Goal: Information Seeking & Learning: Learn about a topic

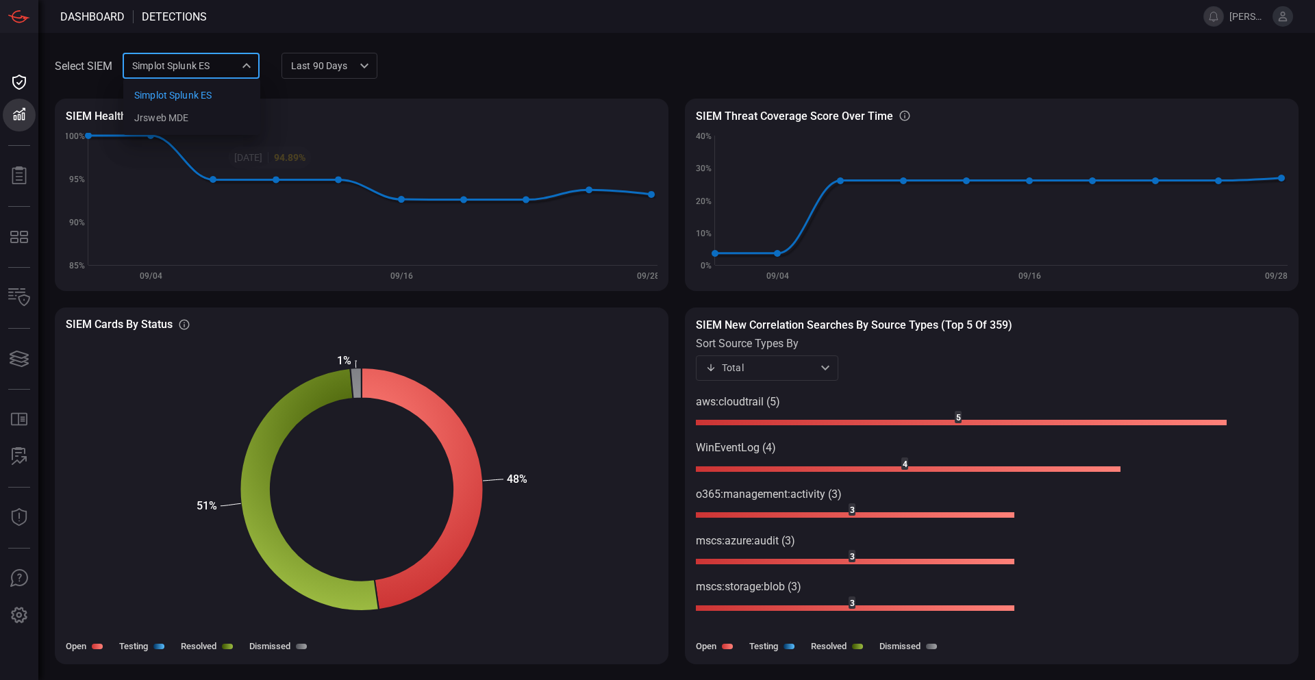
click at [226, 59] on div "Simplot Splunk ES 9280bf09-ba5f-4995-b6fb-90a154a1af4e Simplot Splunk ES jrsweb…" at bounding box center [191, 65] width 137 height 25
click at [182, 116] on div "jrsweb MDE" at bounding box center [161, 118] width 54 height 14
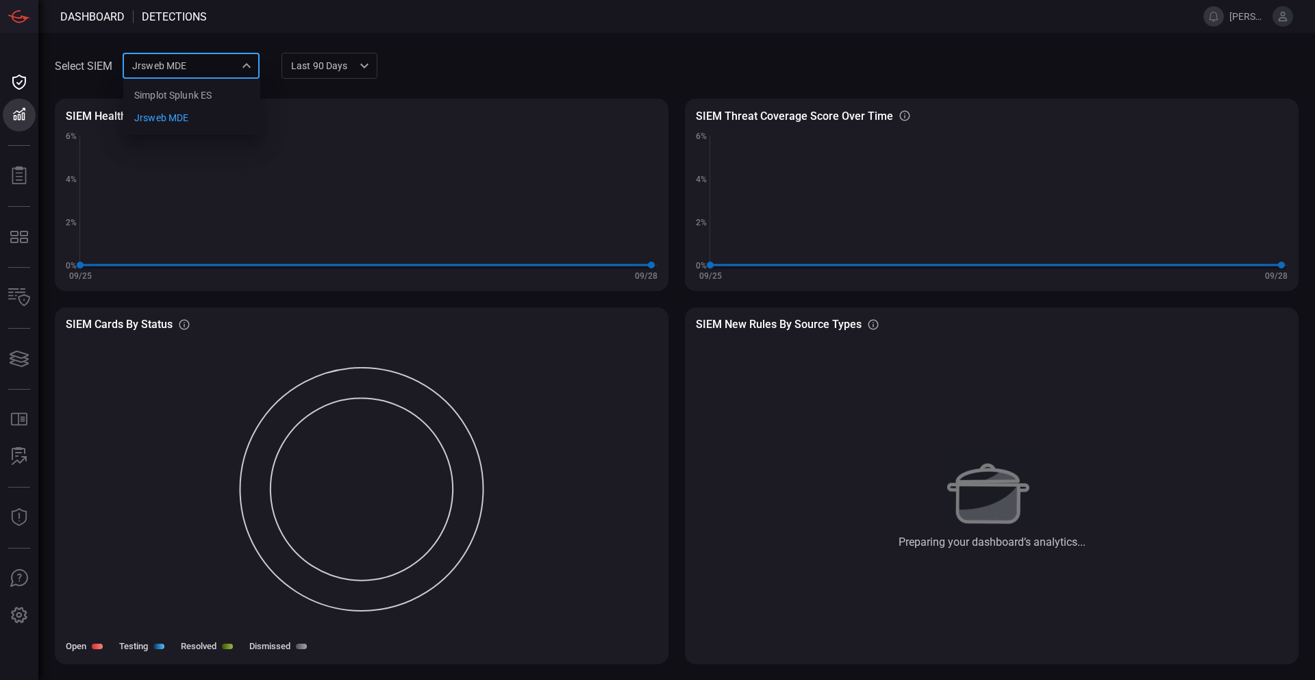
click at [230, 64] on div "jrsweb MDE 7761154f-daee-453d-842e-205d1932d5ae Simplot Splunk ES jrsweb MDE ​" at bounding box center [191, 65] width 137 height 25
click at [158, 96] on div "Simplot Splunk ES" at bounding box center [172, 95] width 77 height 14
type input "9280bf09-ba5f-4995-b6fb-90a154a1af4e"
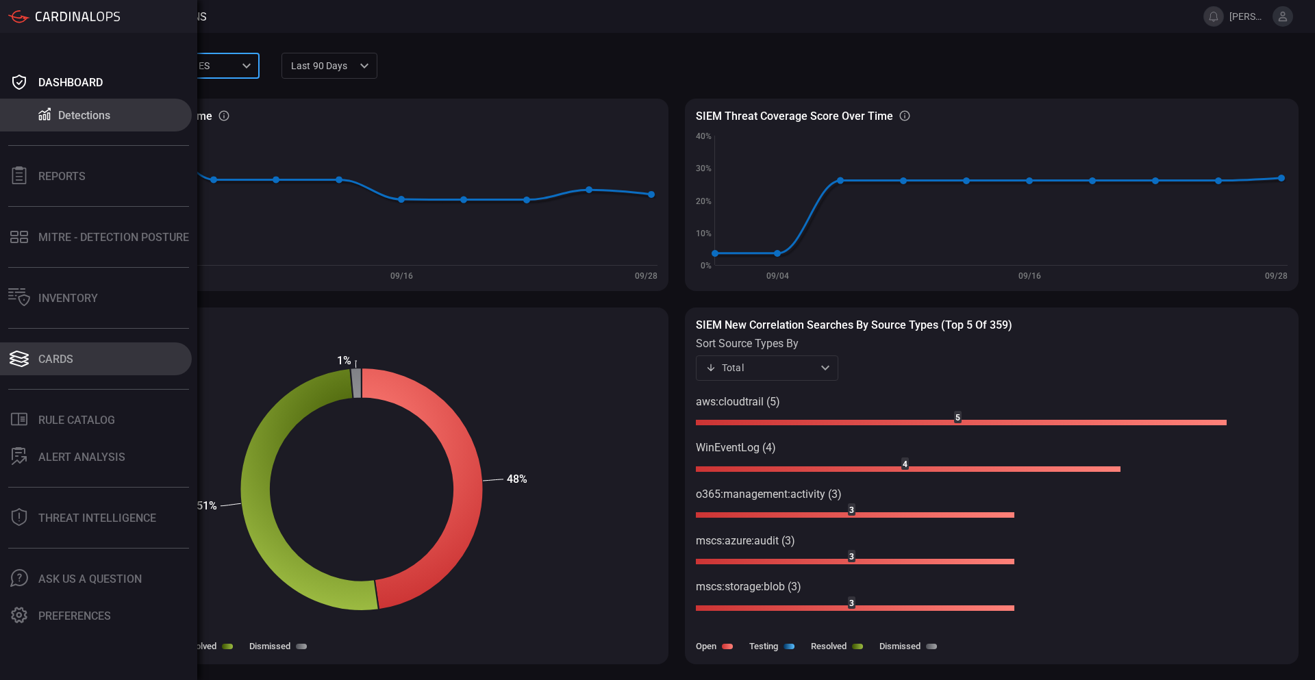
click at [25, 358] on icon at bounding box center [19, 355] width 19 height 8
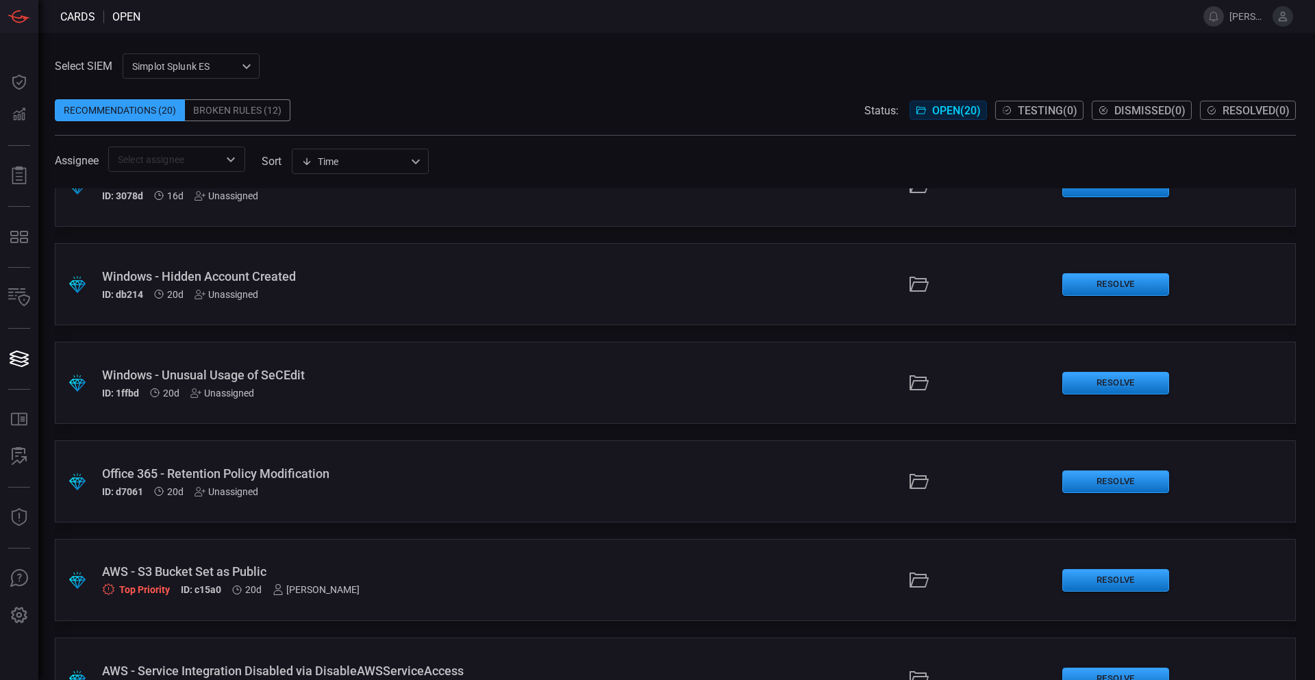
scroll to position [1481, 0]
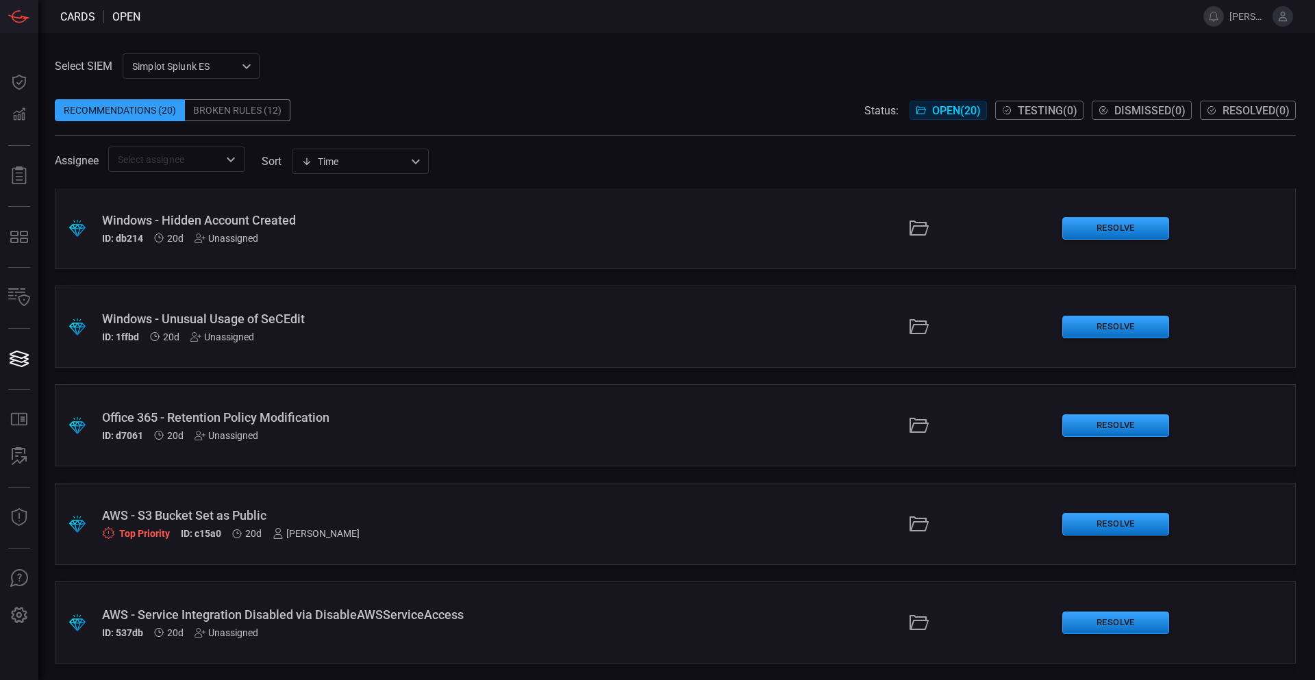
click at [206, 512] on div "AWS - S3 Bucket Set as Public" at bounding box center [319, 515] width 435 height 14
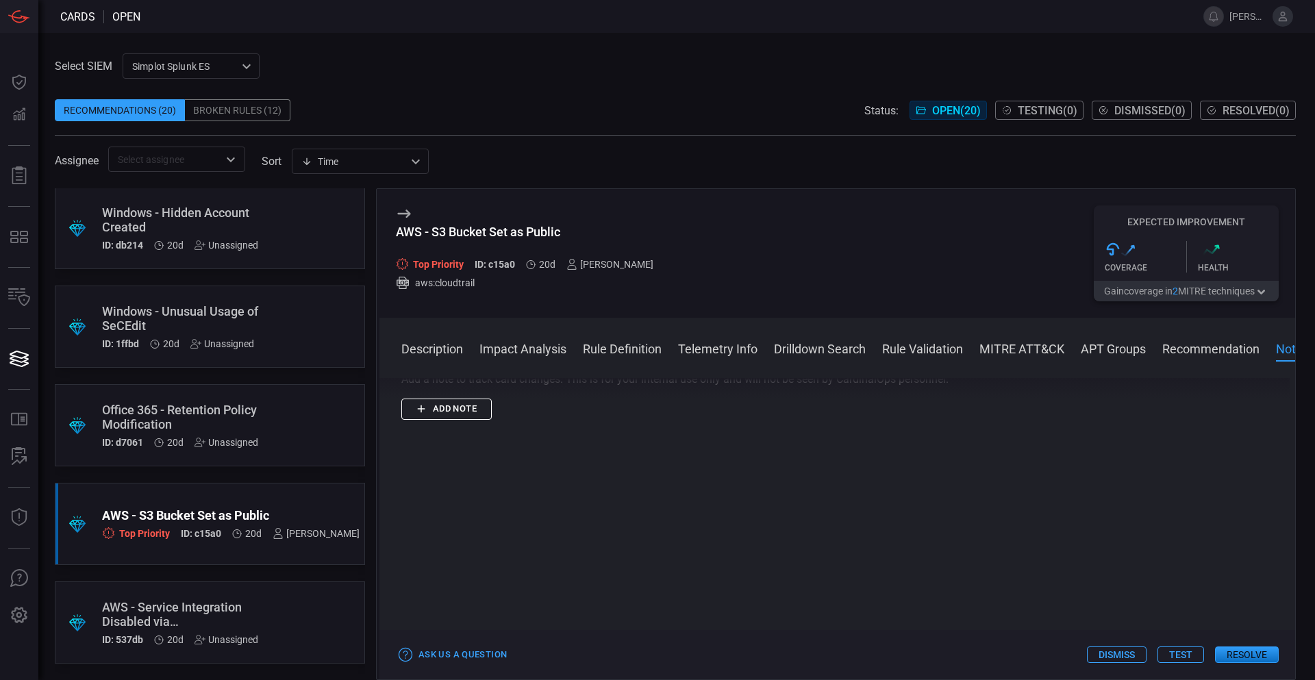
scroll to position [2317, 0]
drag, startPoint x: 497, startPoint y: 515, endPoint x: 888, endPoint y: 496, distance: 391.7
click at [862, 457] on div "Rule Note Add a note to track card changes. This is for your internal use only …" at bounding box center [837, 420] width 872 height 73
click at [928, 400] on div "Rule Note" at bounding box center [837, 392] width 872 height 16
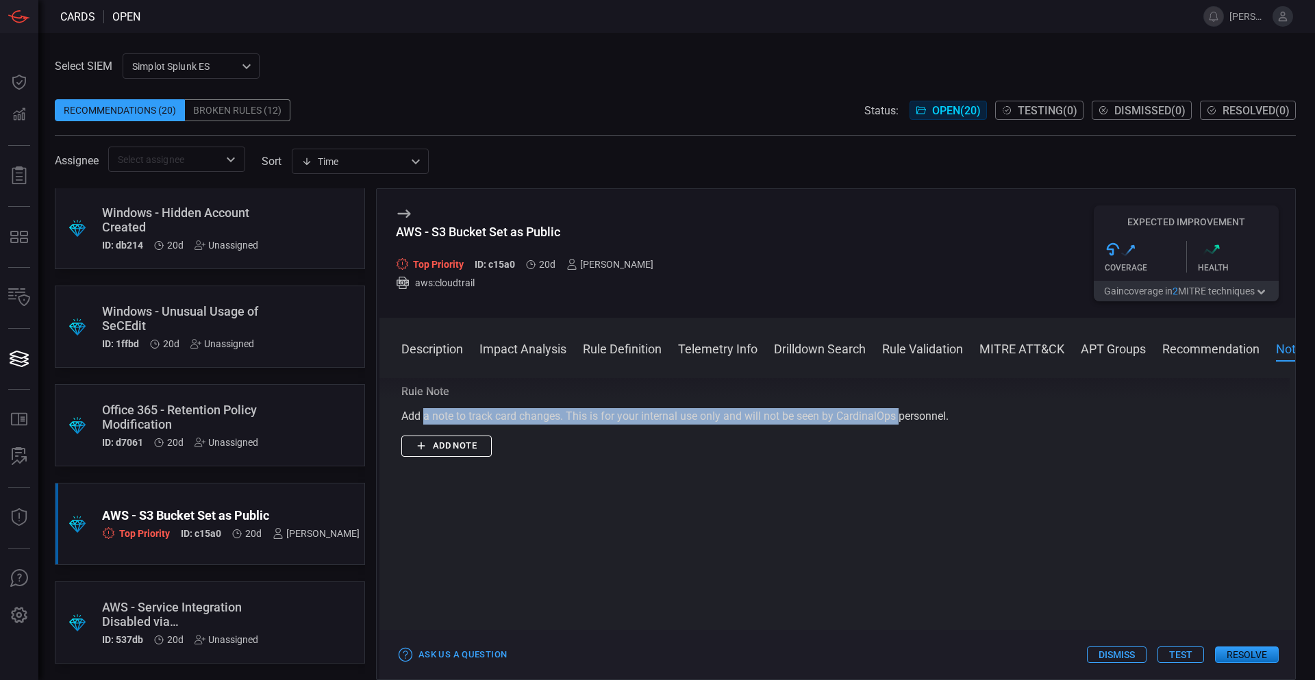
drag, startPoint x: 873, startPoint y: 515, endPoint x: 420, endPoint y: 493, distance: 453.4
click at [423, 457] on div "Rule Note Add a note to track card changes. This is for your internal use only …" at bounding box center [837, 420] width 872 height 73
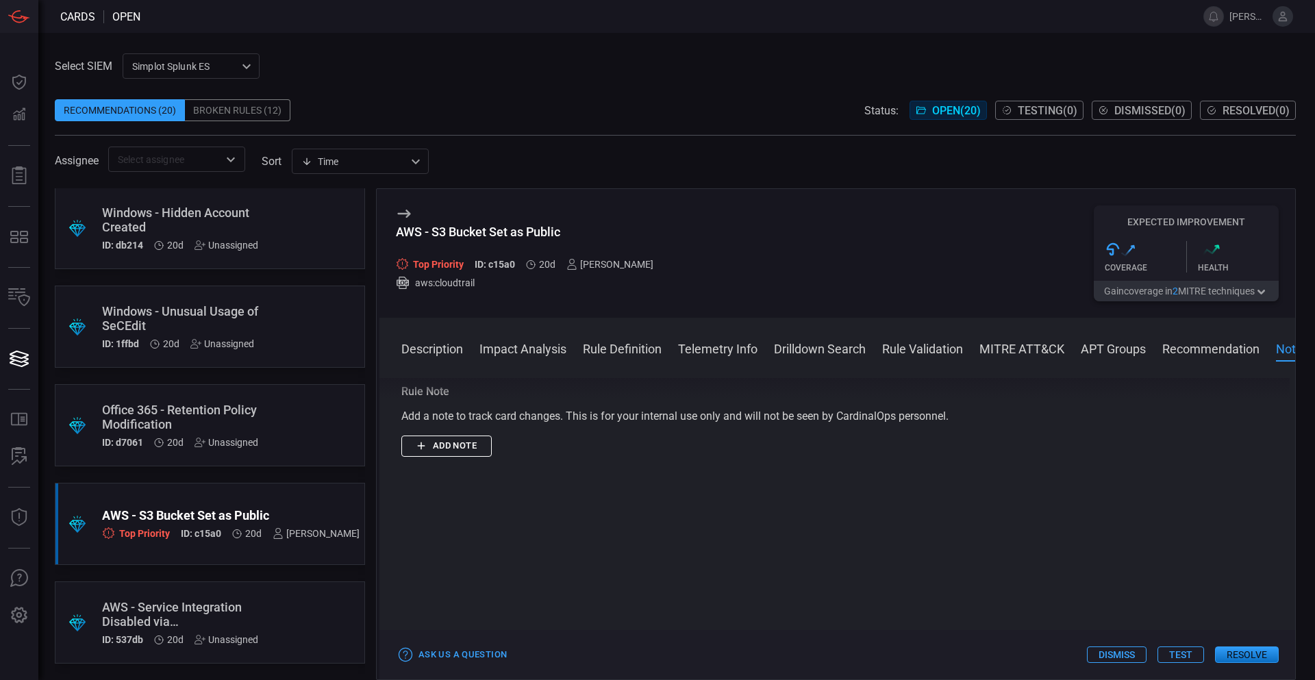
click at [425, 449] on div "Description Amazon Simple Storage Service (S3) is an object storage service tha…" at bounding box center [838, 526] width 916 height 297
click at [806, 432] on div "Description Amazon Simple Storage Service (S3) is an object storage service tha…" at bounding box center [838, 526] width 916 height 297
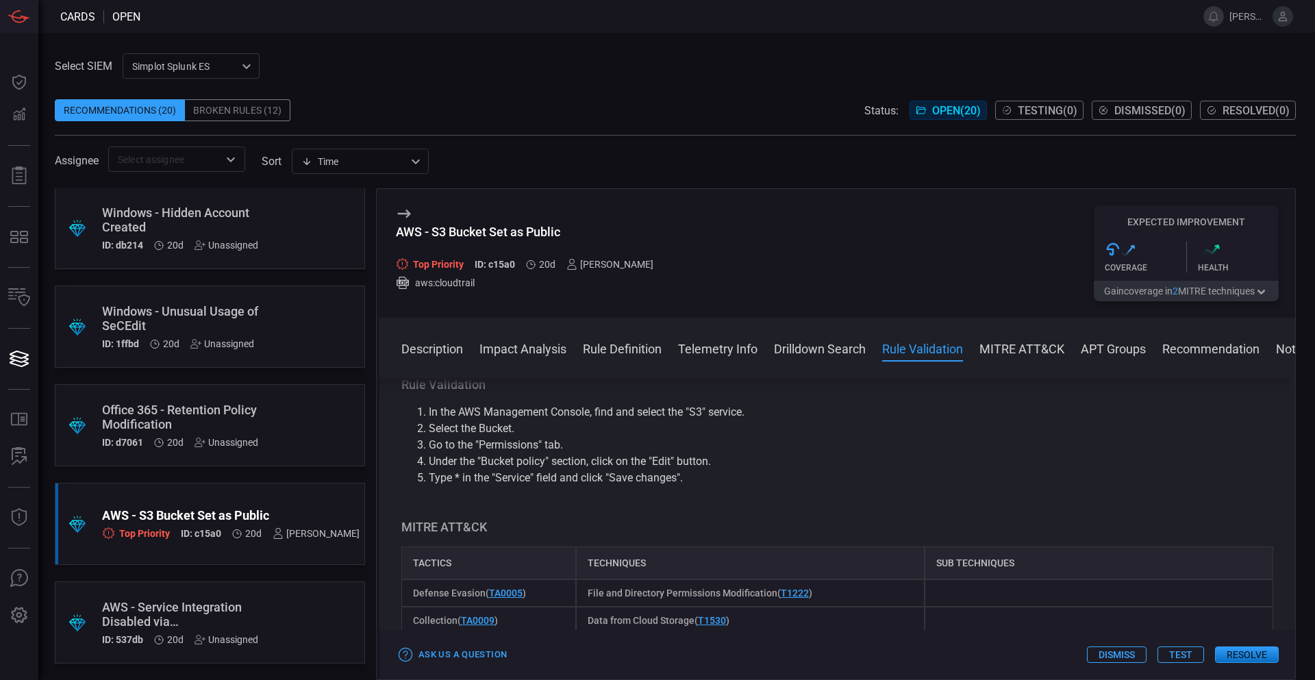
scroll to position [1700, 0]
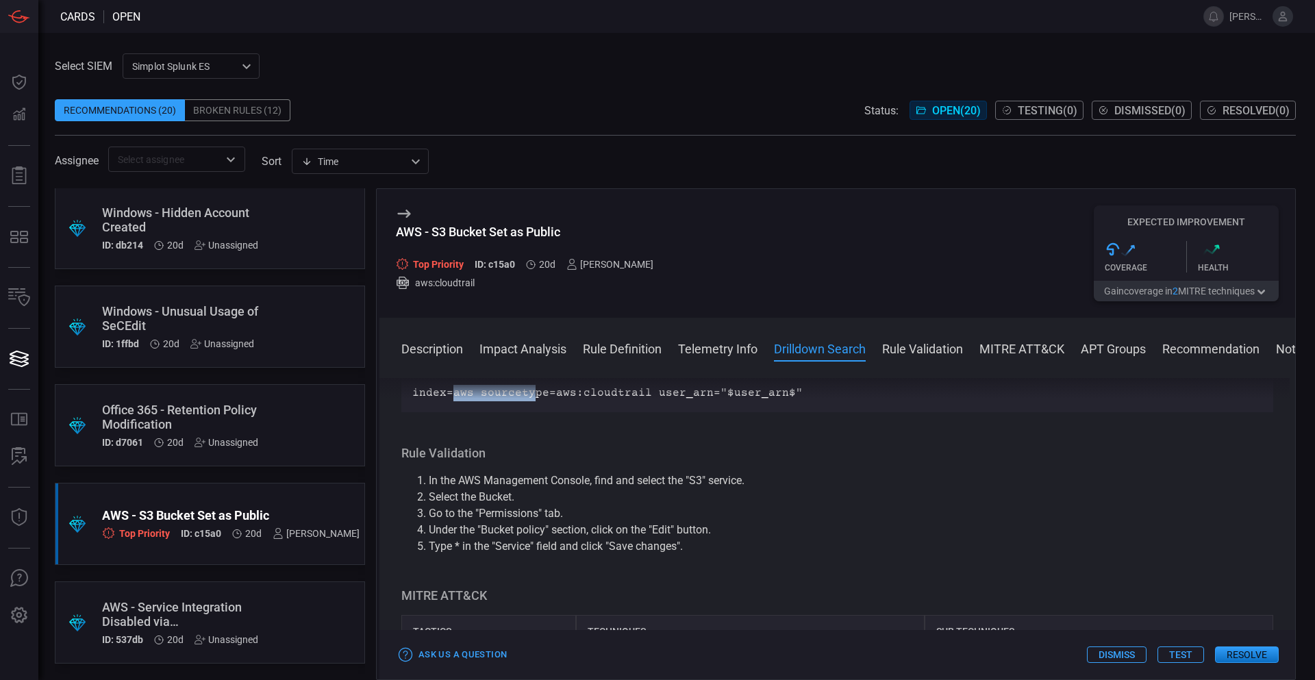
drag, startPoint x: 454, startPoint y: 473, endPoint x: 697, endPoint y: 465, distance: 244.0
click at [680, 412] on div "index=aws sourcetype=aws:cloudtrail user_arn="$user_arn$"" at bounding box center [837, 393] width 872 height 38
click at [934, 412] on div "index=aws sourcetype=aws:cloudtrail user_arn="$user_arn$"" at bounding box center [837, 393] width 872 height 38
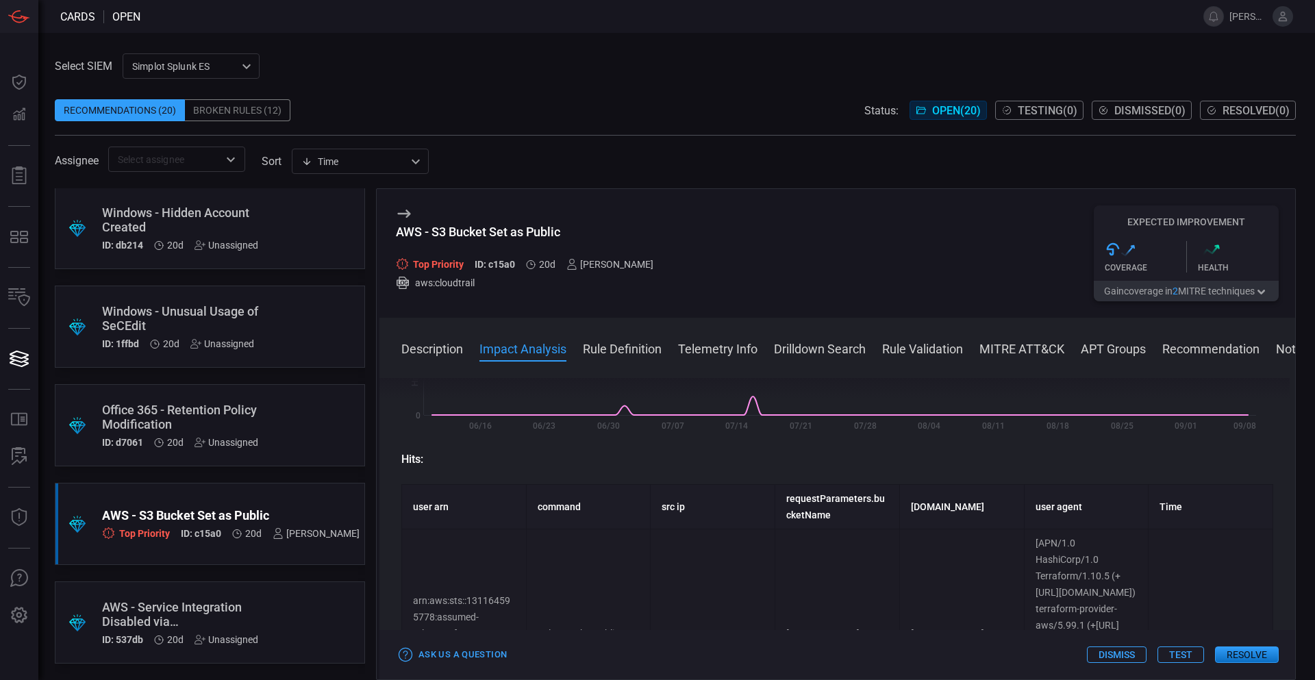
scroll to position [262, 0]
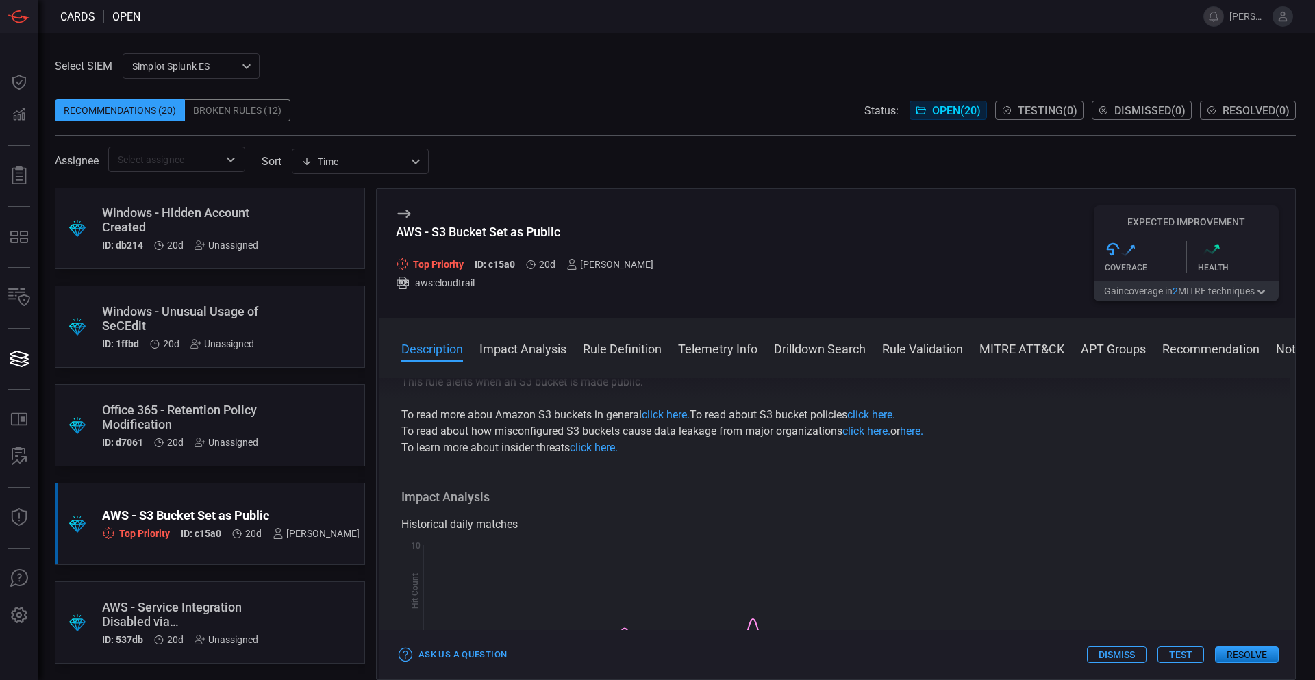
click at [1264, 291] on icon "button" at bounding box center [1262, 292] width 8 height 5
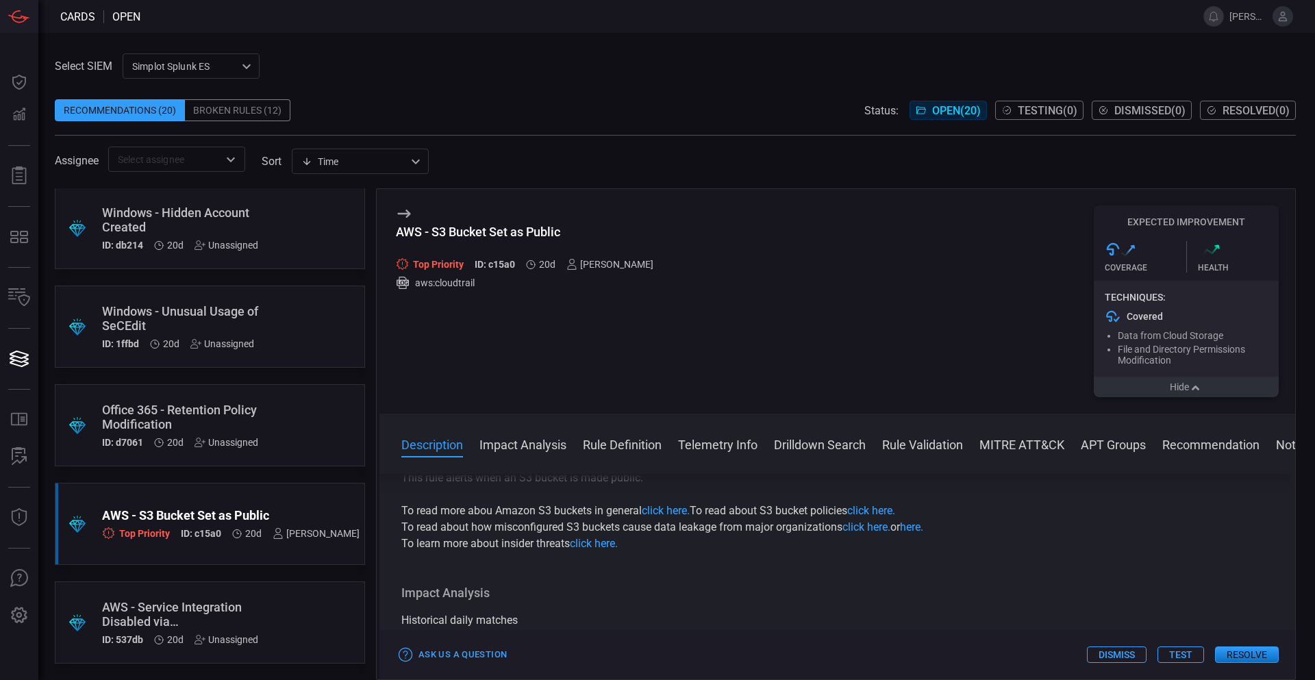
click at [793, 582] on div "Description Amazon Simple Storage Service (S3) is an object storage service tha…" at bounding box center [838, 574] width 916 height 201
click at [1176, 653] on button "Test" at bounding box center [1181, 655] width 47 height 16
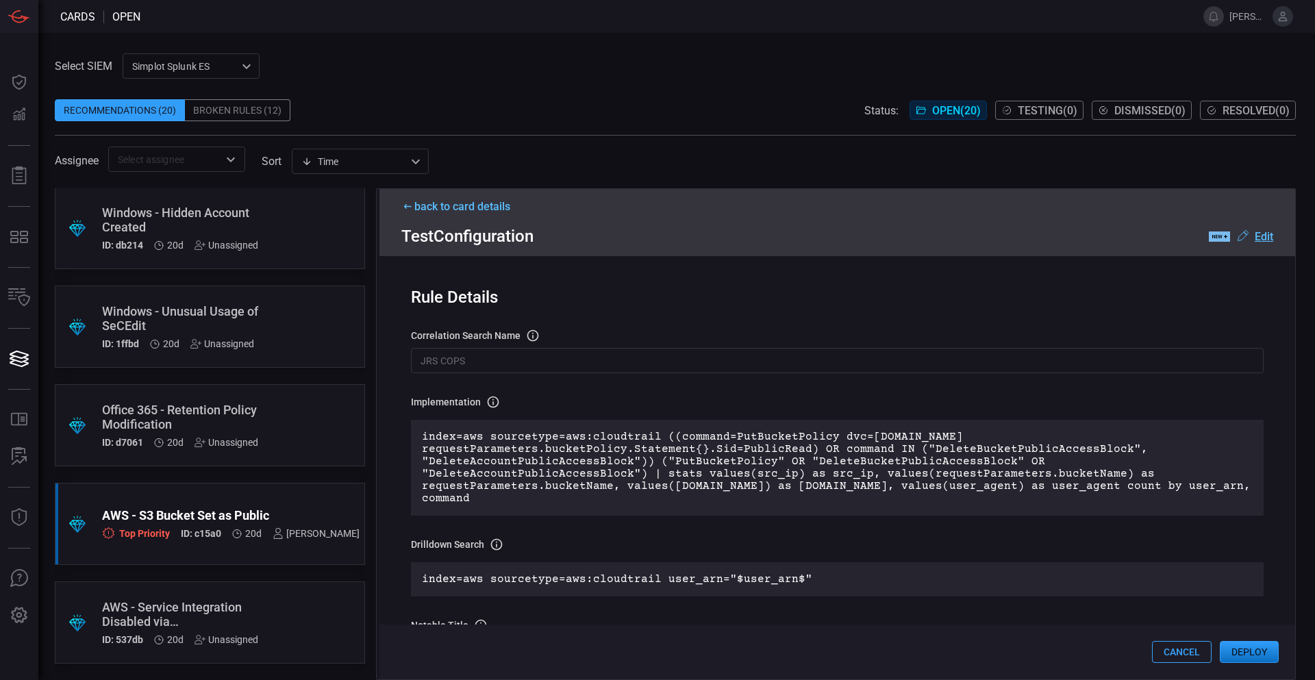
click at [1180, 650] on button "Cancel" at bounding box center [1182, 652] width 60 height 22
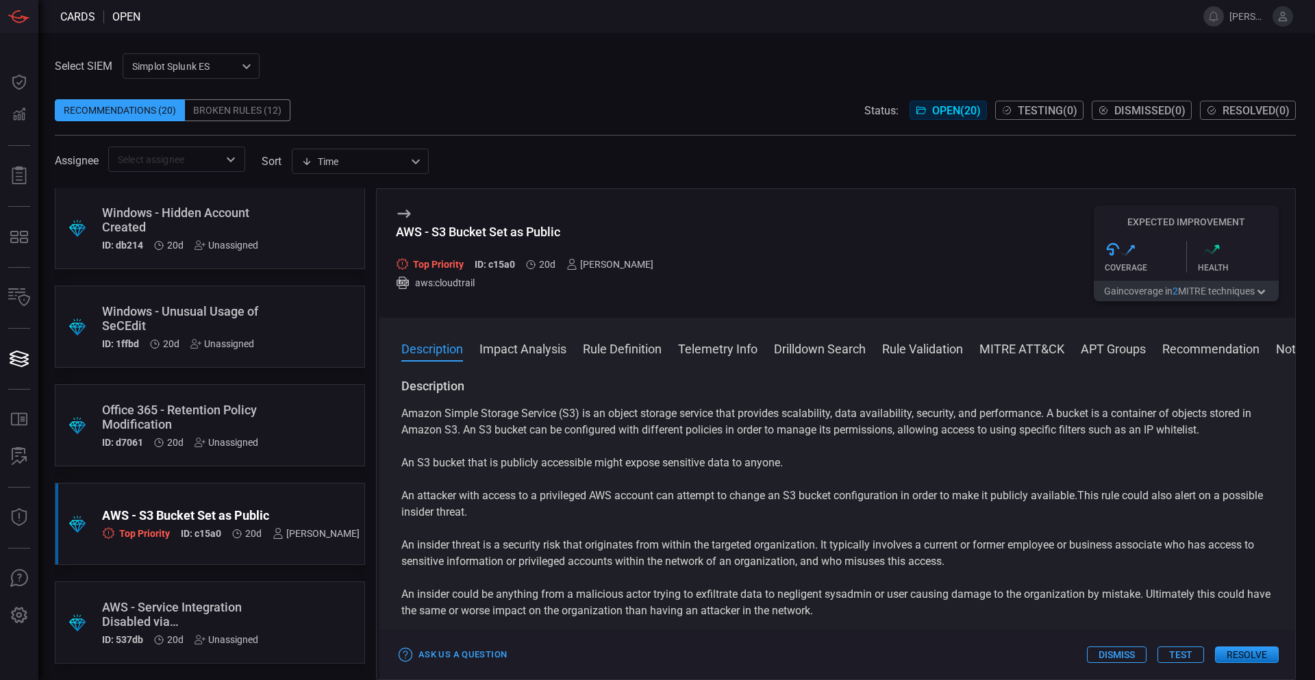
click at [665, 462] on p "An S3 bucket that is publicly accessible might expose sensitive data to anyone." at bounding box center [837, 463] width 872 height 16
click at [406, 212] on icon at bounding box center [404, 214] width 16 height 16
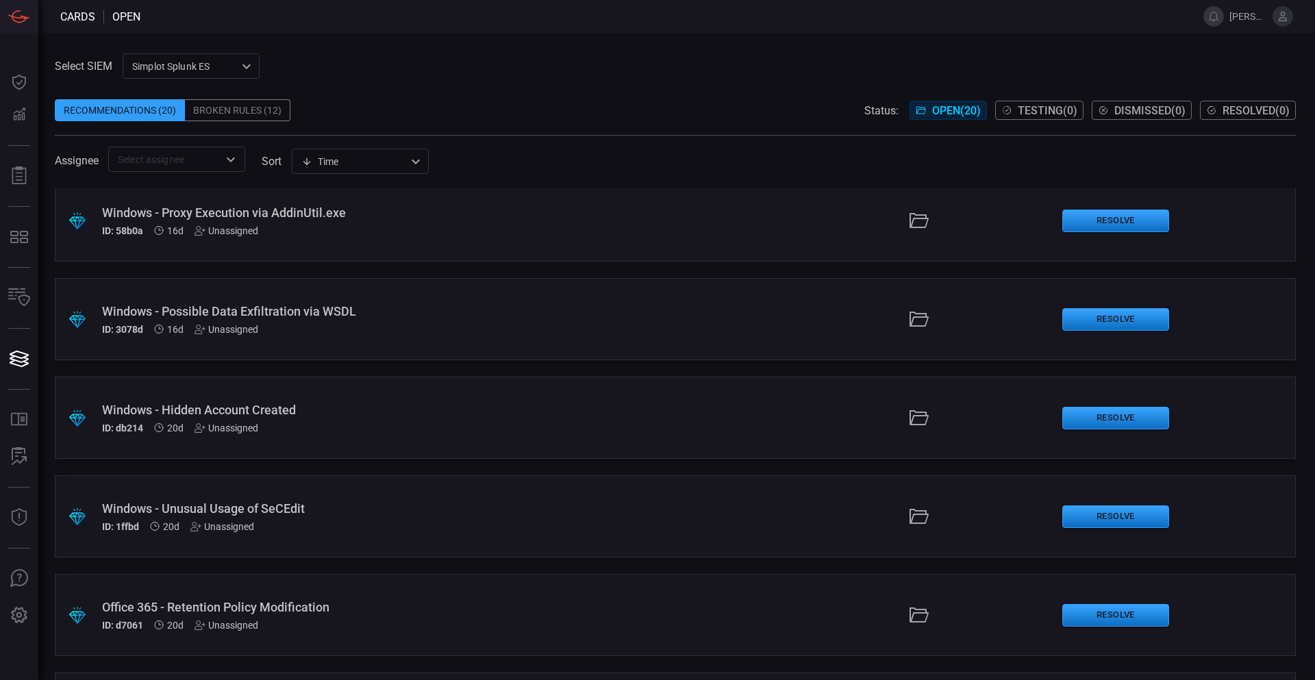
scroll to position [1265, 0]
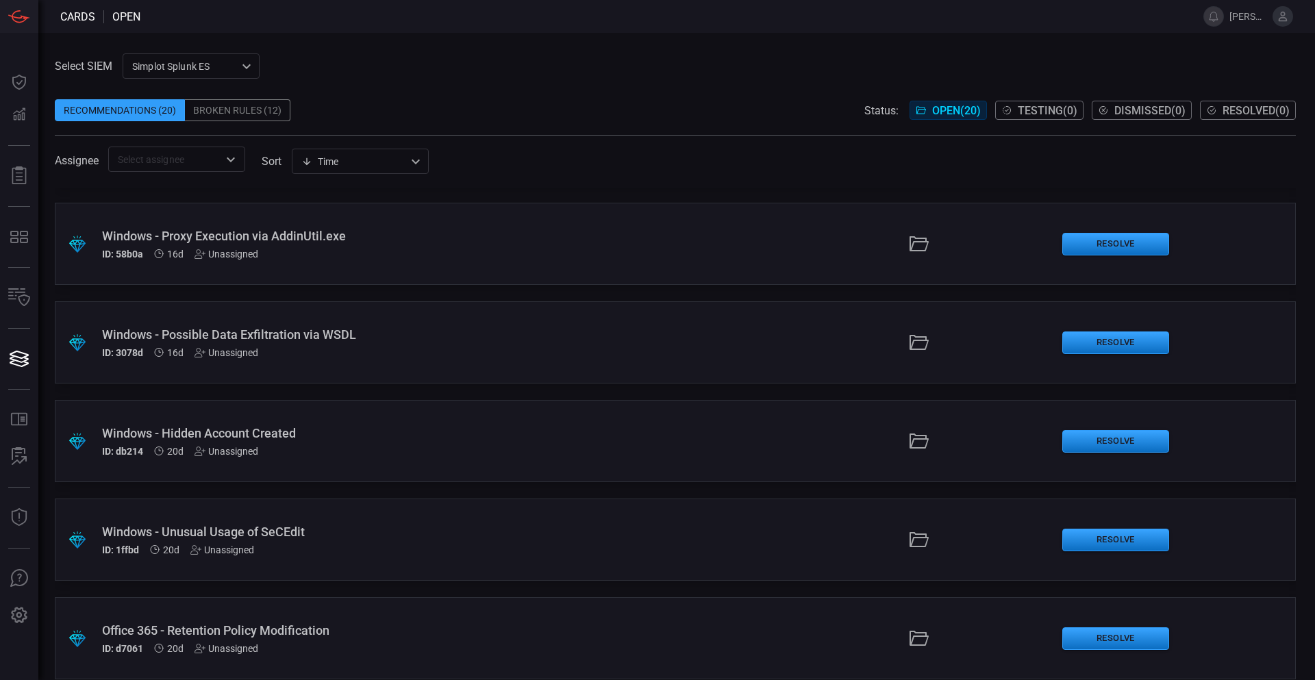
drag, startPoint x: 455, startPoint y: 491, endPoint x: 448, endPoint y: 459, distance: 32.9
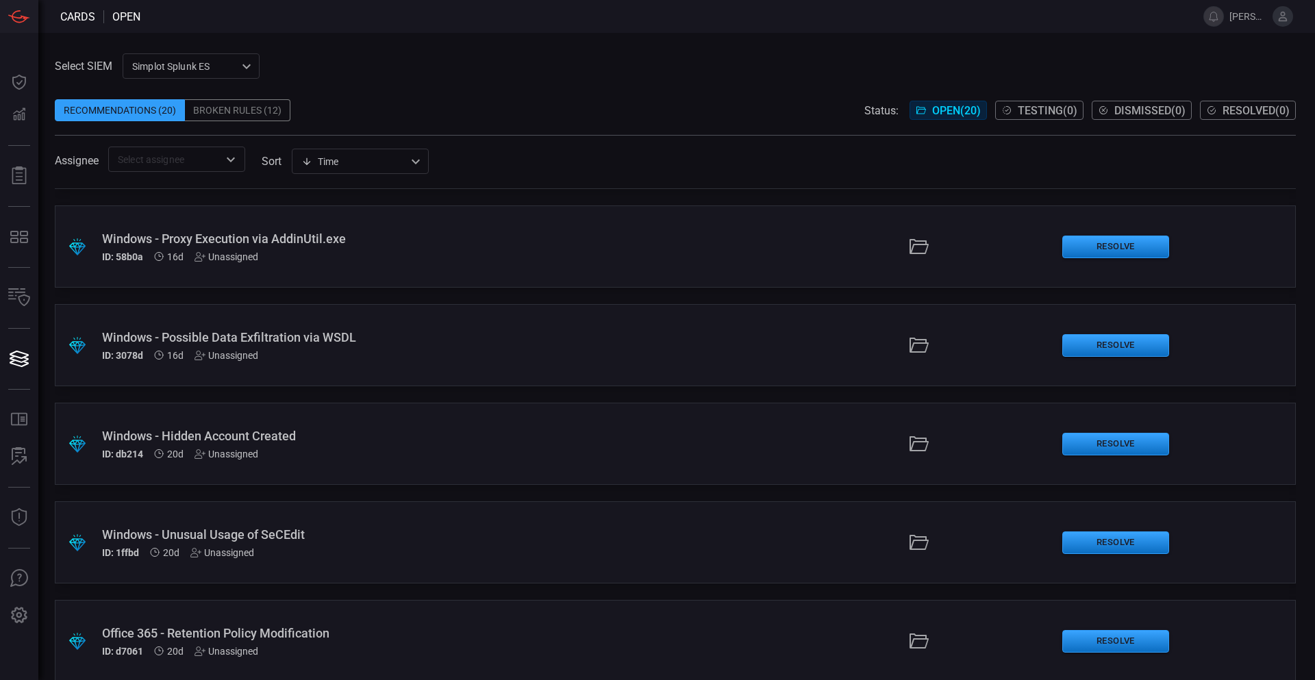
click at [282, 534] on div "Windows - Unusual Usage of SeCEdit" at bounding box center [319, 535] width 435 height 14
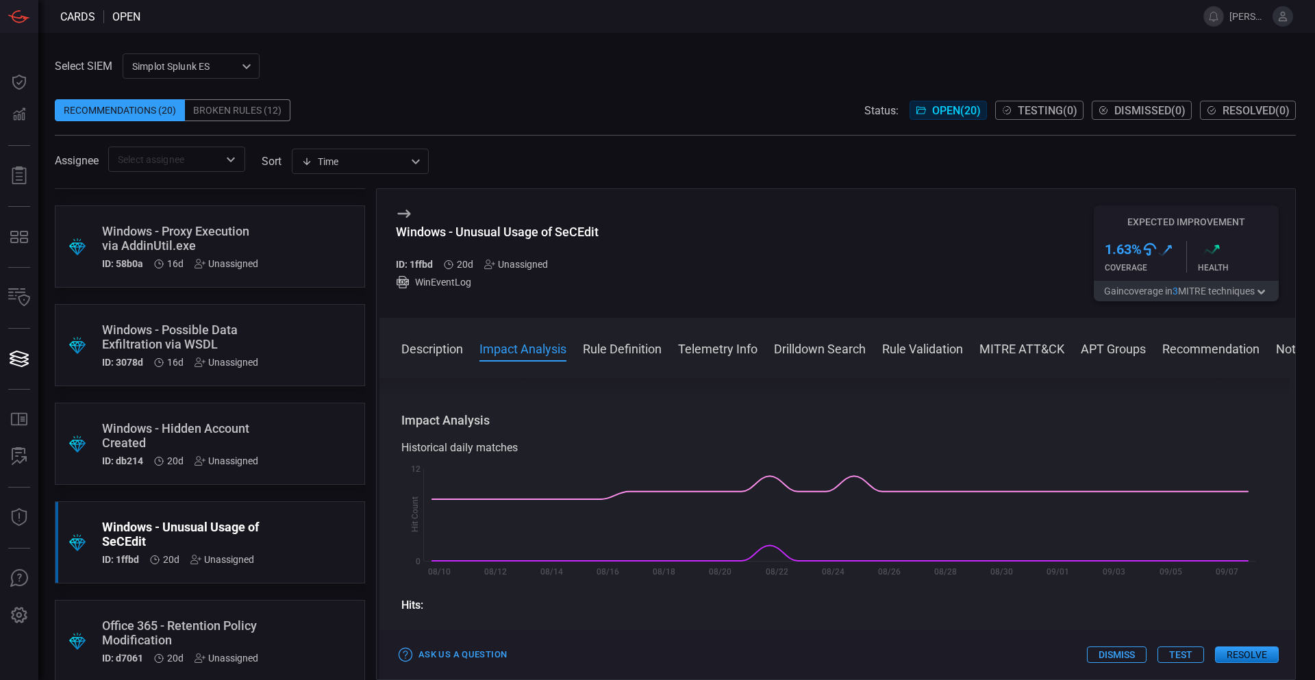
scroll to position [137, 0]
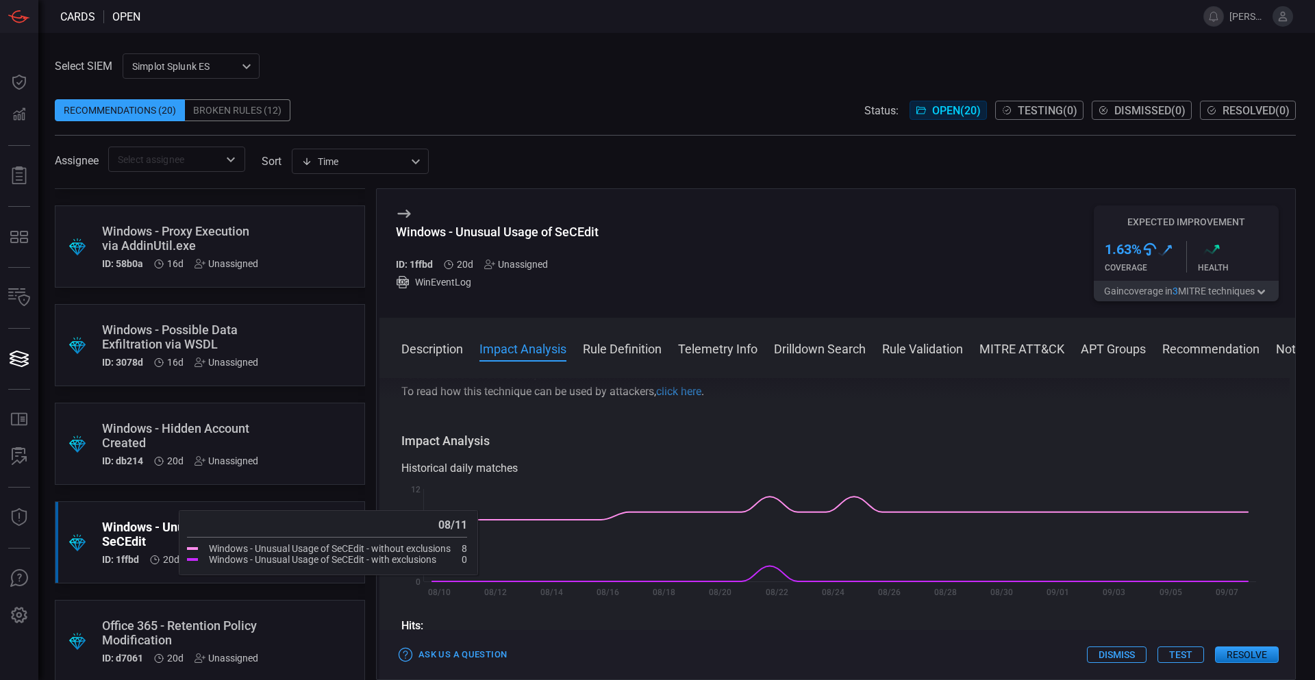
click at [190, 424] on div "Windows - Hidden Account Created" at bounding box center [184, 435] width 164 height 29
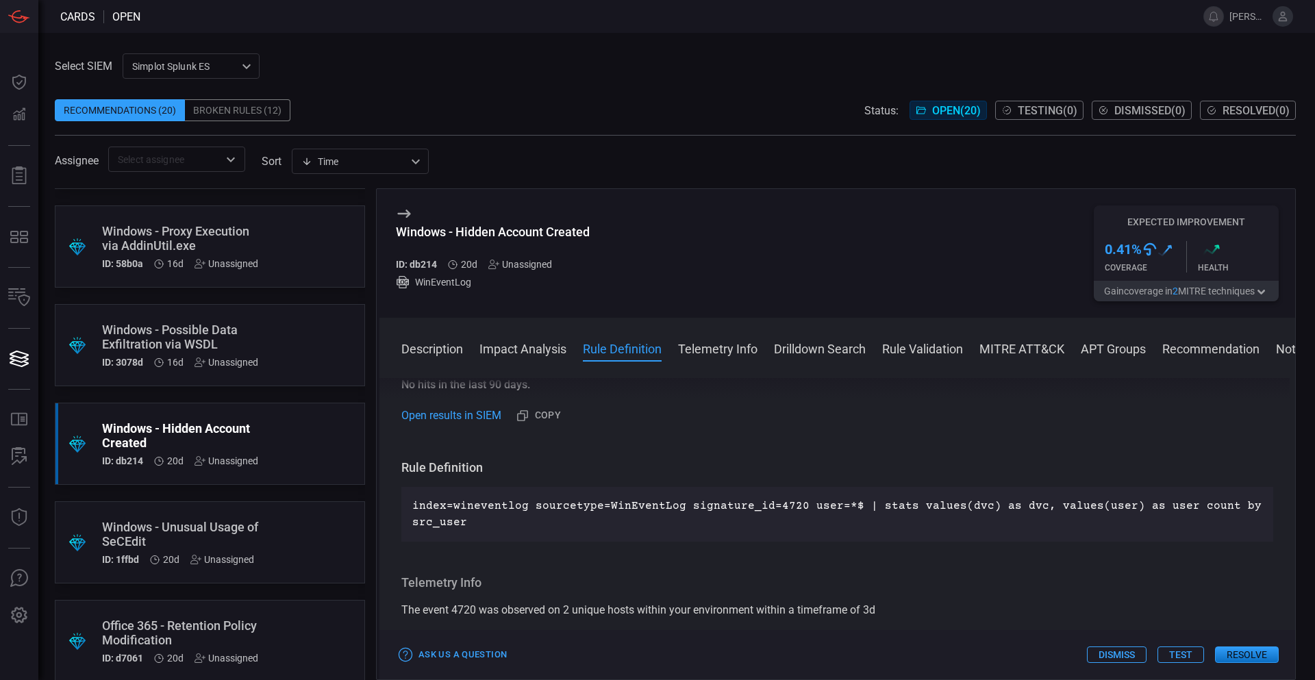
scroll to position [480, 0]
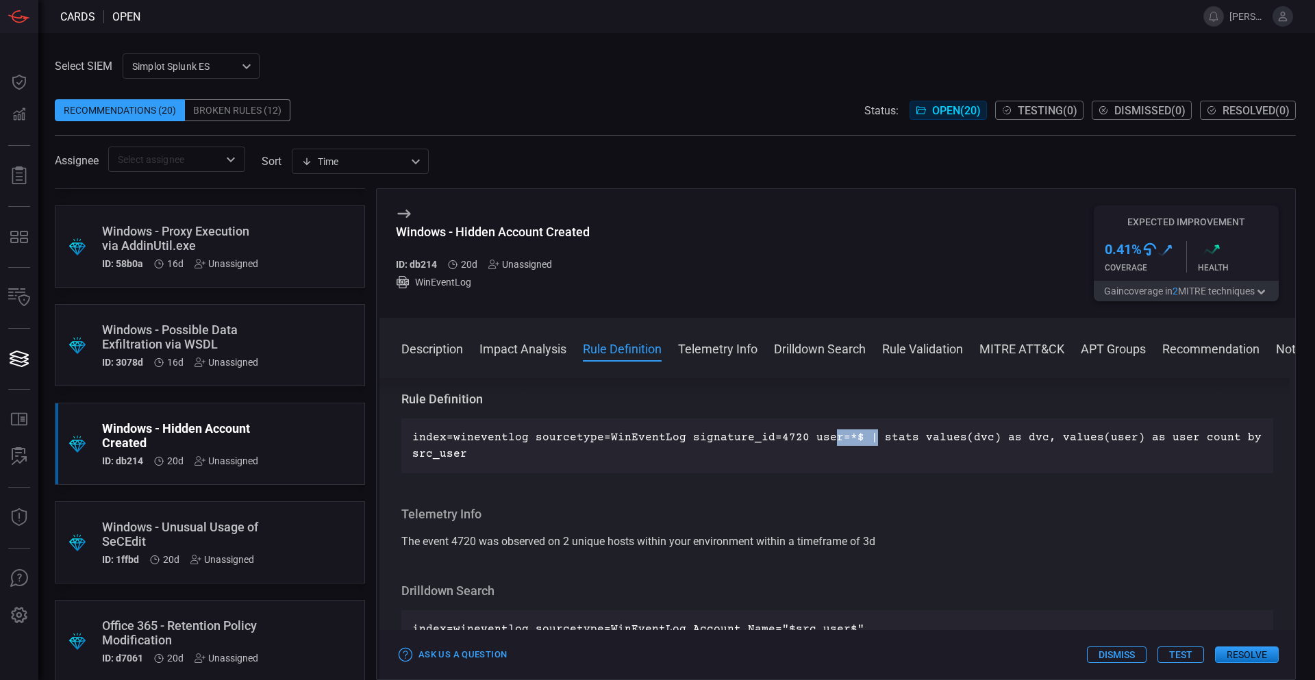
drag, startPoint x: 856, startPoint y: 440, endPoint x: 818, endPoint y: 440, distance: 38.4
click at [820, 440] on p "index=wineventlog sourcetype=WinEventLog signature_id=4720 user=*$ | stats valu…" at bounding box center [837, 446] width 850 height 33
click at [716, 461] on p "index=wineventlog sourcetype=WinEventLog signature_id=4720 user=*$ | stats valu…" at bounding box center [837, 446] width 850 height 33
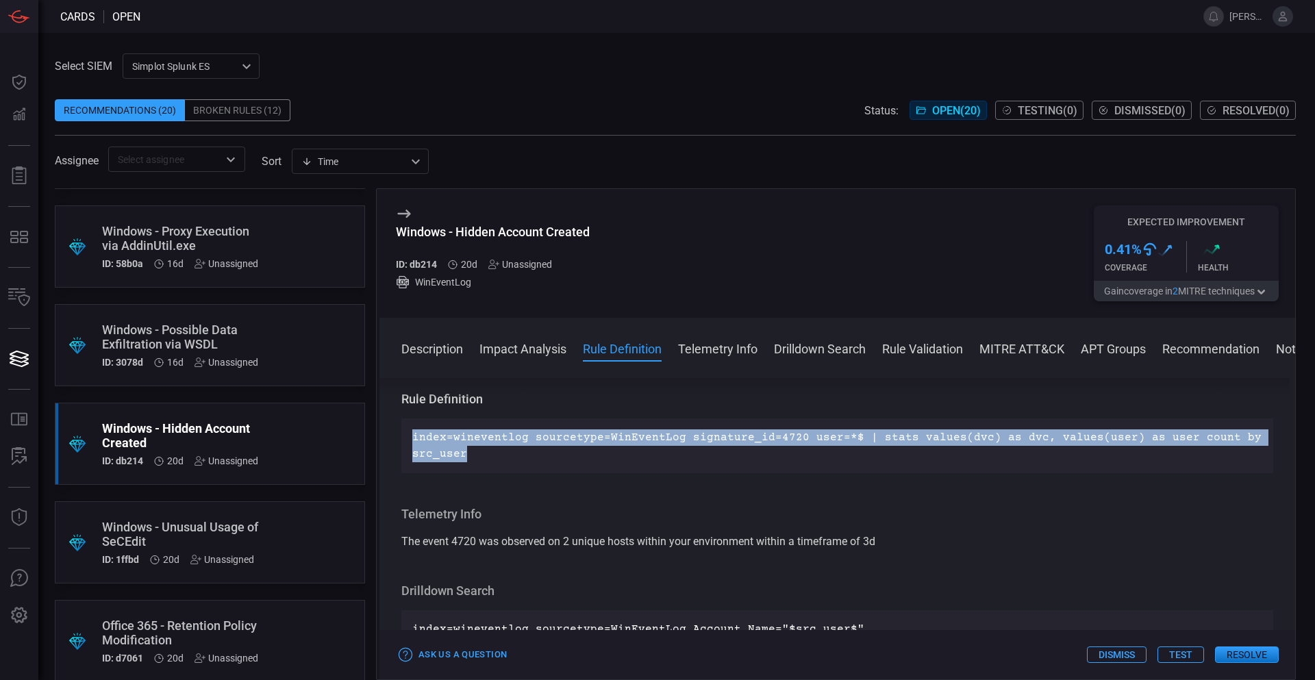
drag, startPoint x: 478, startPoint y: 458, endPoint x: 407, endPoint y: 438, distance: 74.0
click at [404, 441] on div "index=wineventlog sourcetype=WinEventLog signature_id=4720 user=*$ | stats valu…" at bounding box center [837, 446] width 872 height 55
copy p "index=wineventlog sourcetype=WinEventLog signature_id=4720 user=*$ | stats valu…"
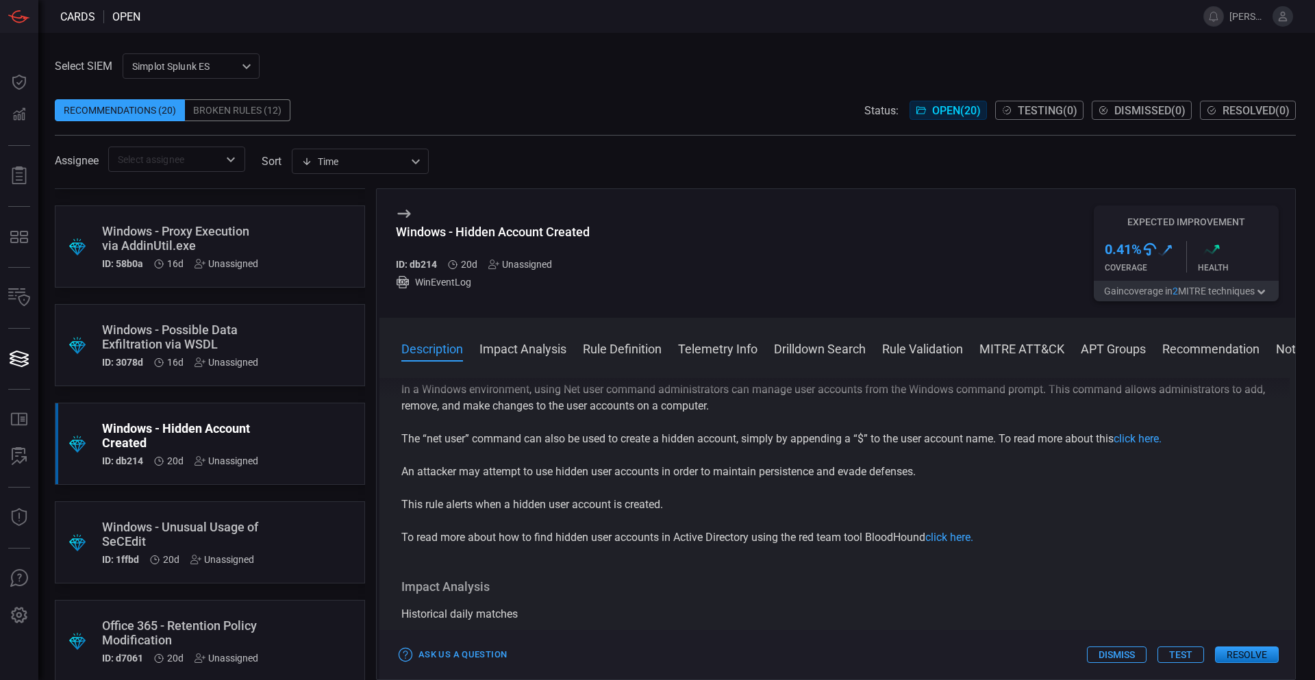
scroll to position [0, 0]
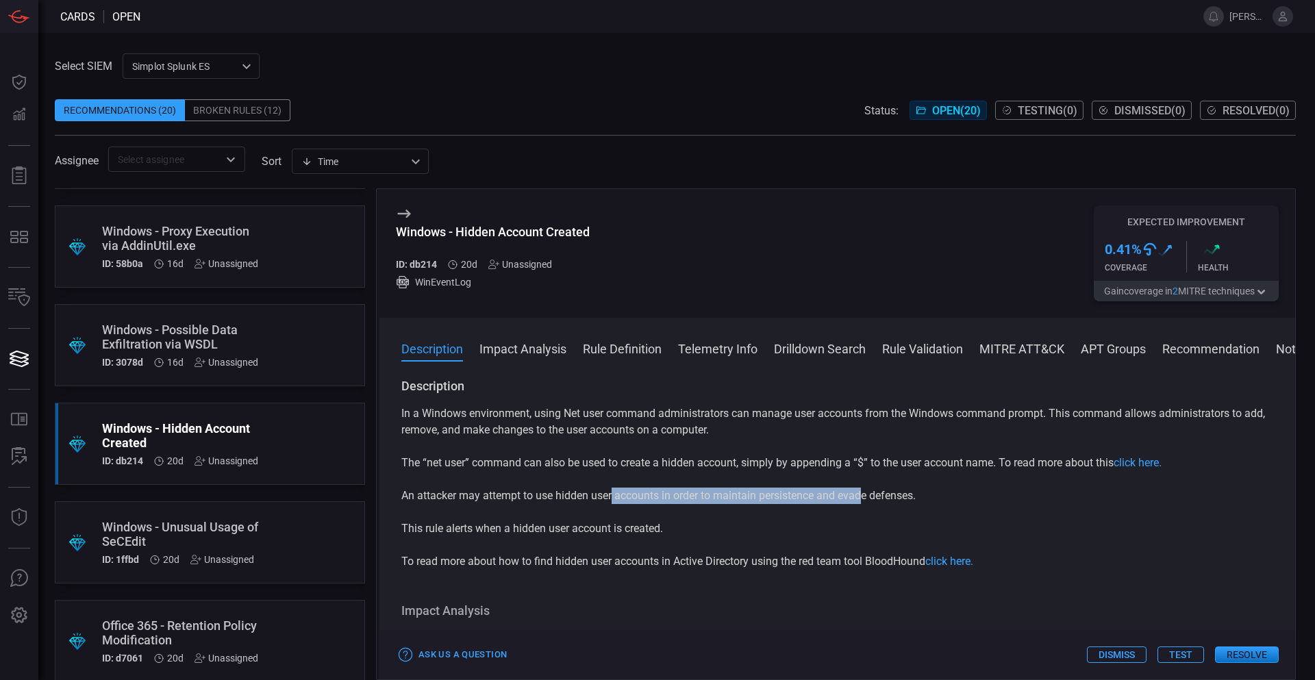
drag, startPoint x: 862, startPoint y: 501, endPoint x: 591, endPoint y: 499, distance: 271.3
click at [598, 498] on p "An attacker may attempt to use hidden user accounts in order to maintain persis…" at bounding box center [837, 496] width 872 height 16
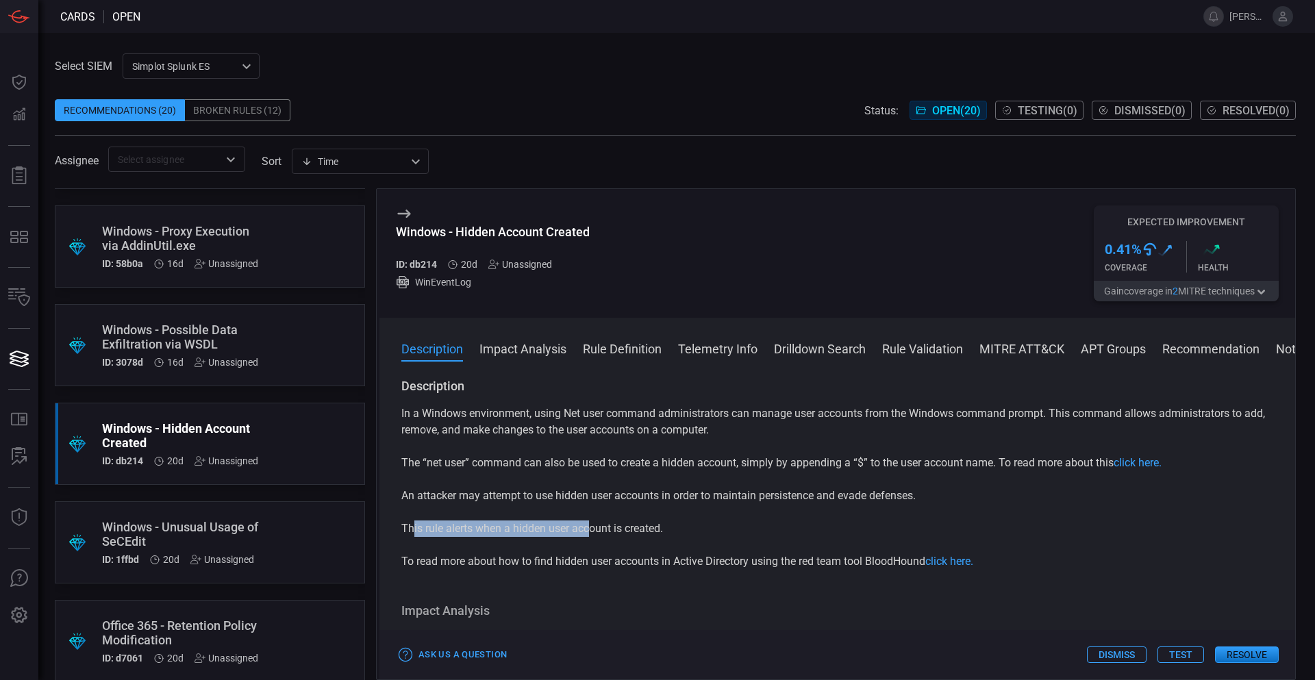
drag, startPoint x: 413, startPoint y: 528, endPoint x: 606, endPoint y: 537, distance: 193.4
click at [606, 537] on p "This rule alerts when a hidden user account is created." at bounding box center [837, 529] width 872 height 16
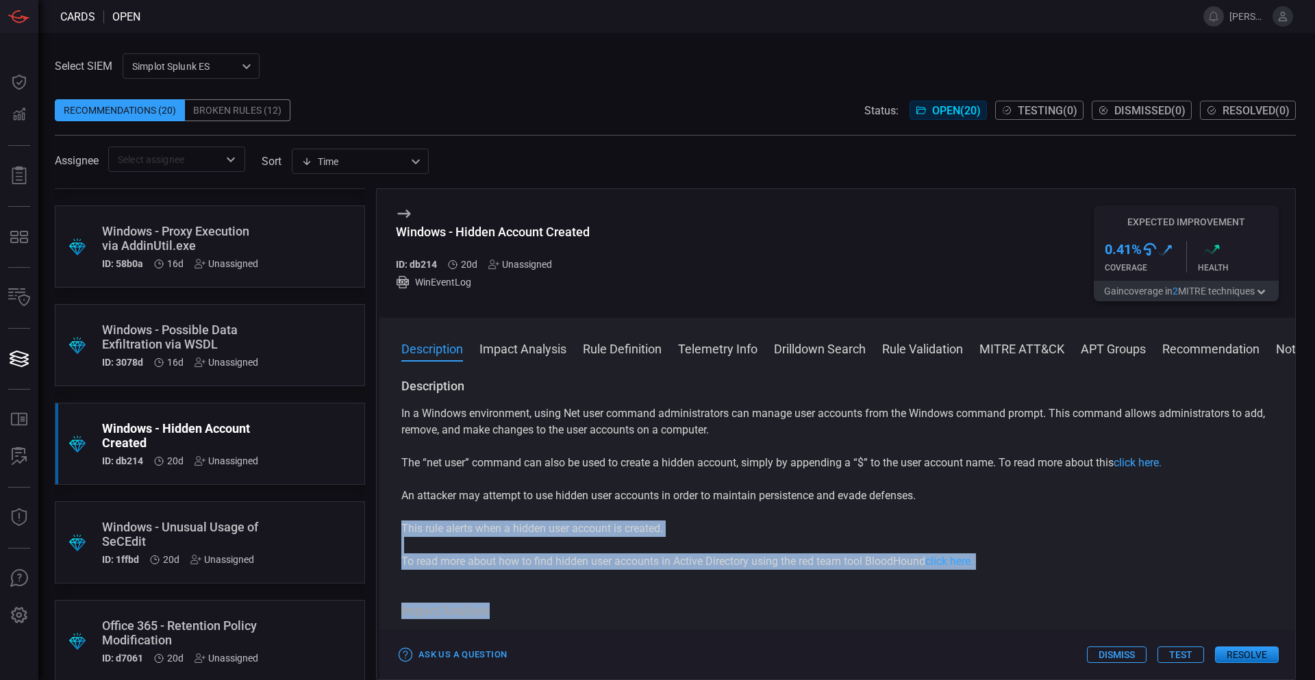
drag, startPoint x: 652, startPoint y: 552, endPoint x: 771, endPoint y: 576, distance: 121.6
click at [746, 574] on div "Description In a Windows environment, using Net user command administrators can…" at bounding box center [838, 526] width 916 height 297
click at [813, 581] on div "Description In a Windows environment, using Net user command administrators can…" at bounding box center [838, 526] width 916 height 297
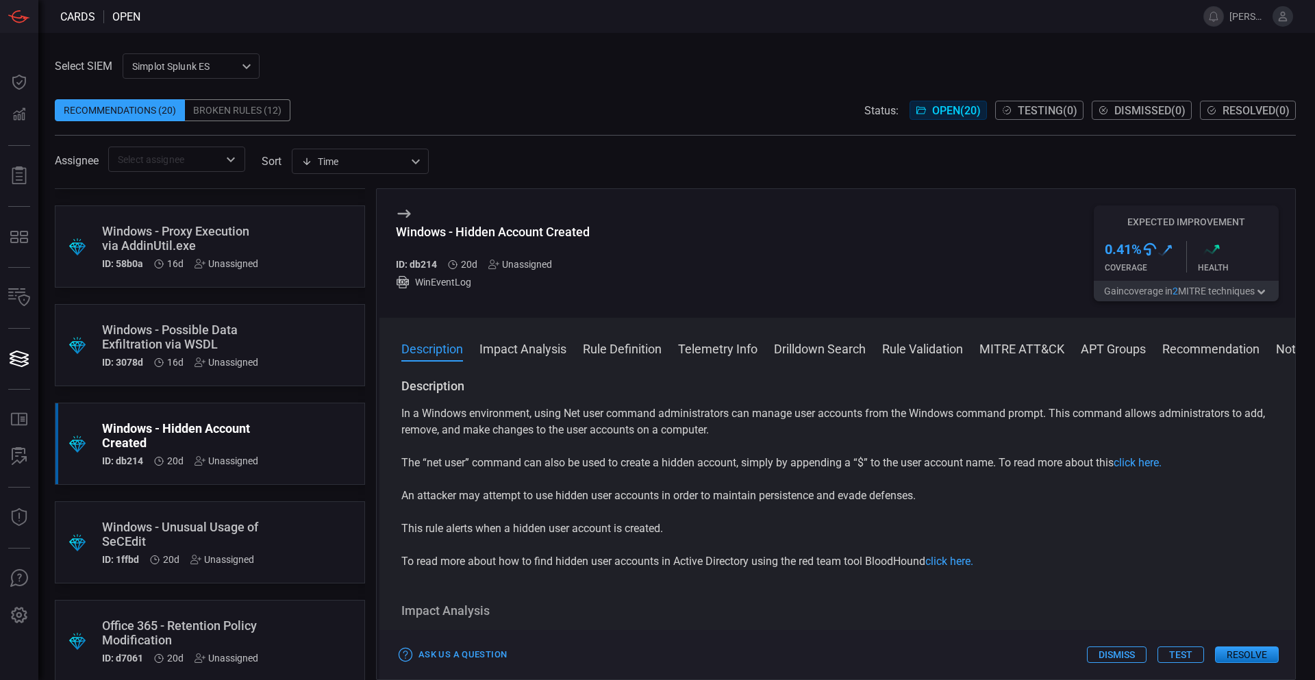
click at [538, 537] on p "This rule alerts when a hidden user account is created." at bounding box center [837, 529] width 872 height 16
drag, startPoint x: 438, startPoint y: 527, endPoint x: 615, endPoint y: 543, distance: 176.8
click at [608, 543] on div "In a Windows environment, using Net user command administrators can manage user…" at bounding box center [837, 488] width 872 height 164
click at [669, 564] on p "To read more about how to find hidden user accounts in Active Directory using t…" at bounding box center [837, 562] width 872 height 16
click at [457, 561] on p "To read more about how to find hidden user accounts in Active Directory using t…" at bounding box center [837, 562] width 872 height 16
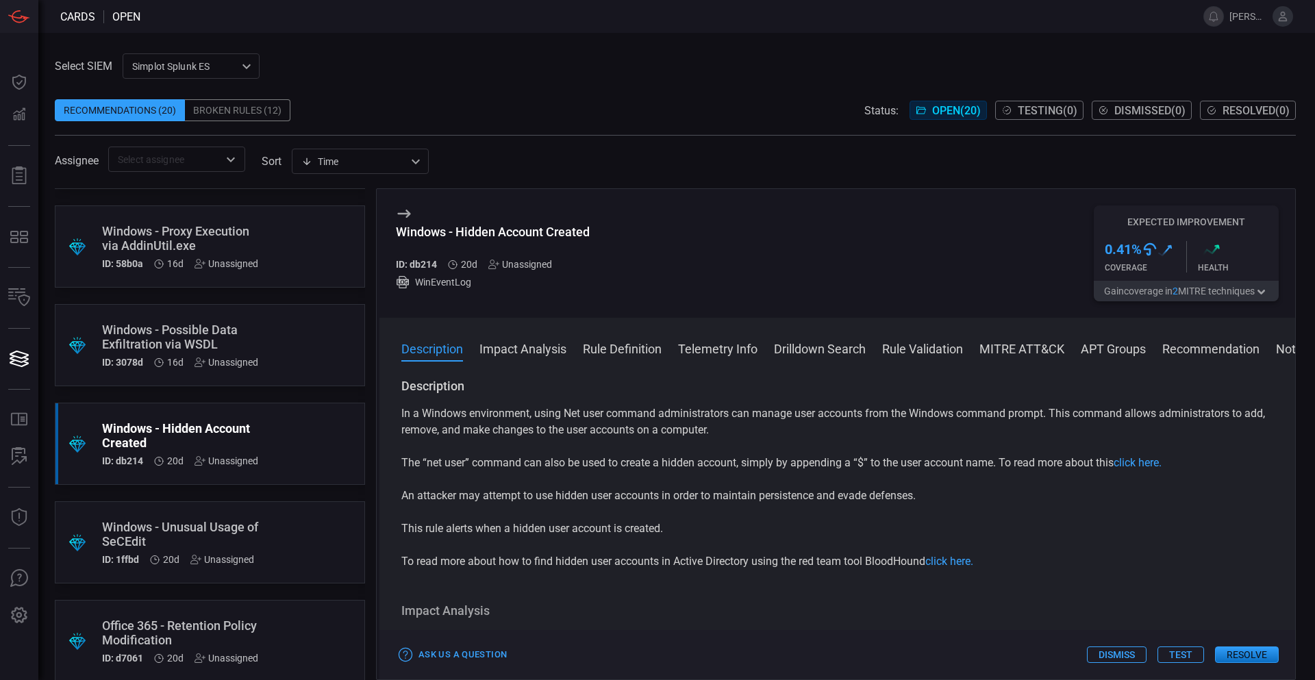
click at [220, 538] on div "Windows - Unusual Usage of SeCEdit" at bounding box center [184, 534] width 164 height 29
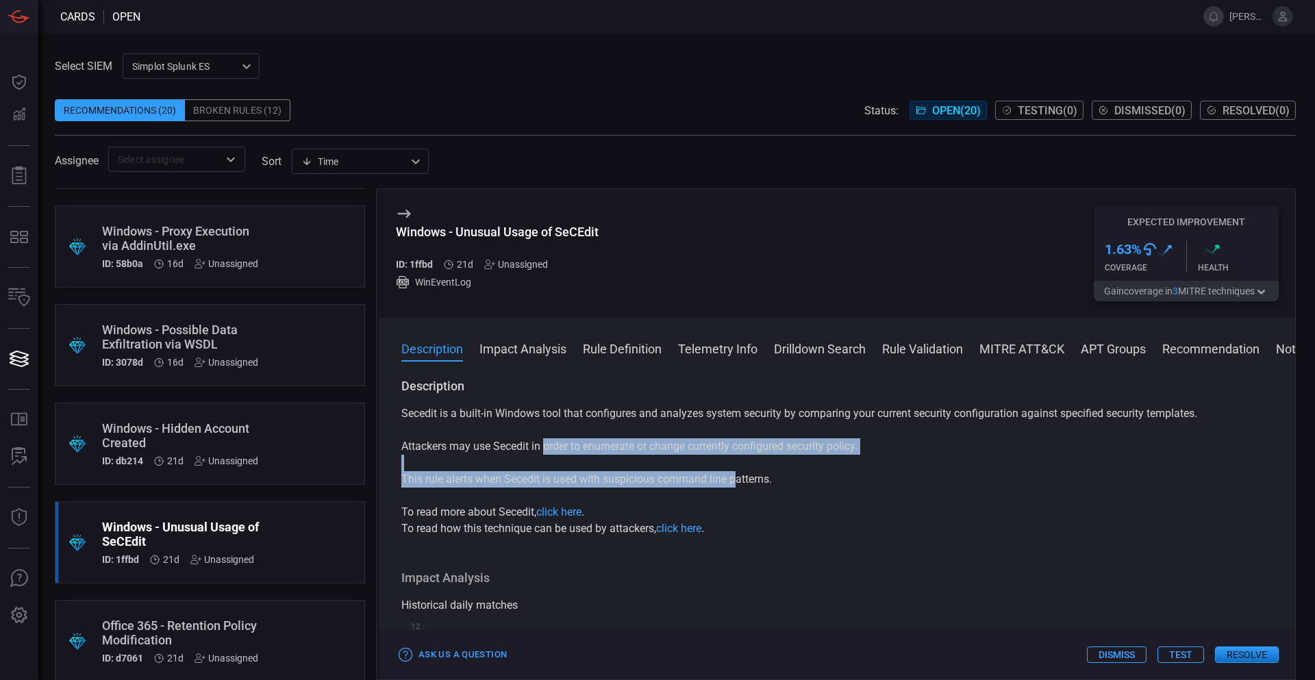
drag, startPoint x: 736, startPoint y: 486, endPoint x: 528, endPoint y: 434, distance: 214.7
click at [528, 435] on div "Secedit is a built-in Windows tool that configures and analyzes system security…" at bounding box center [837, 472] width 872 height 132
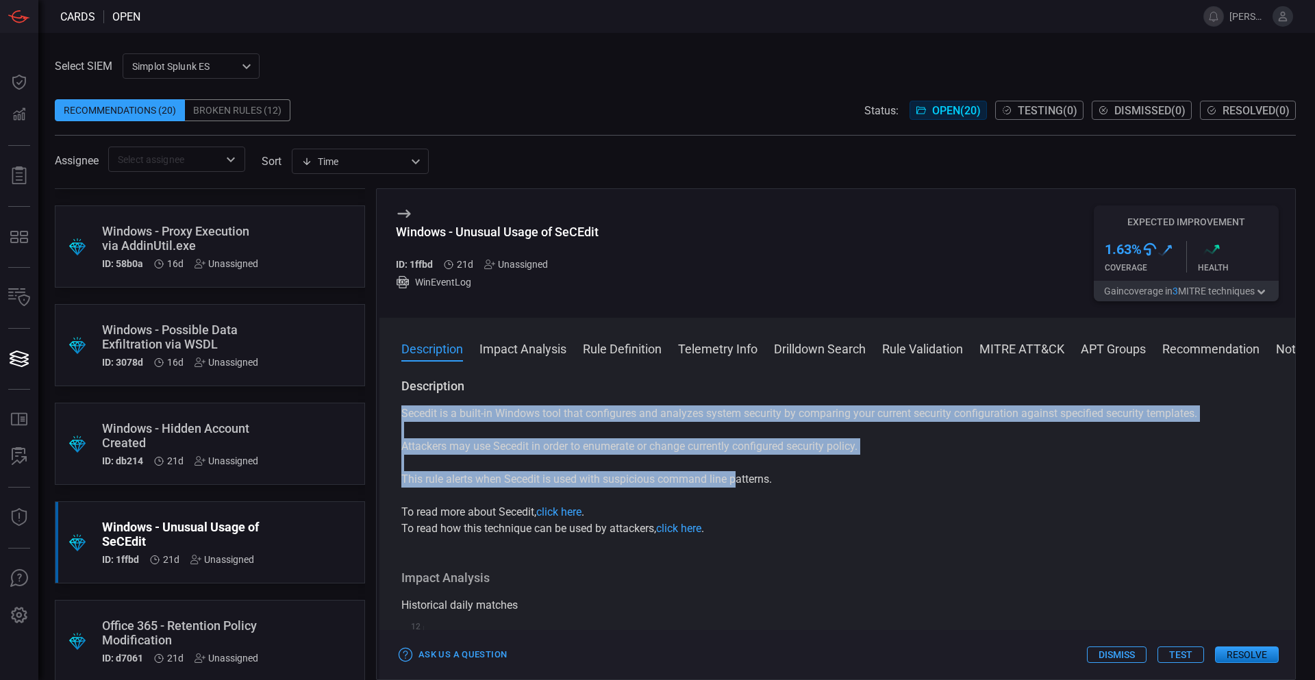
drag, startPoint x: 528, startPoint y: 434, endPoint x: 387, endPoint y: 473, distance: 145.8
click at [527, 434] on div "Secedit is a built-in Windows tool that configures and analyzes system security…" at bounding box center [837, 472] width 872 height 132
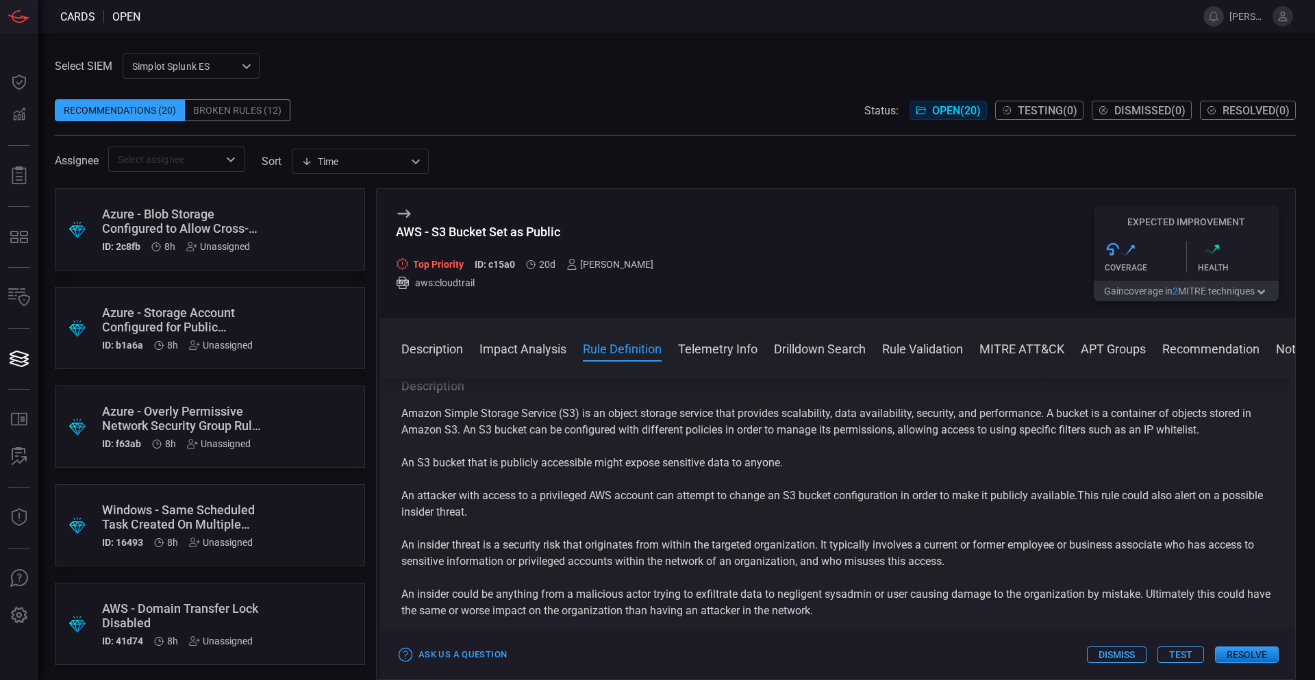
scroll to position [1302, 0]
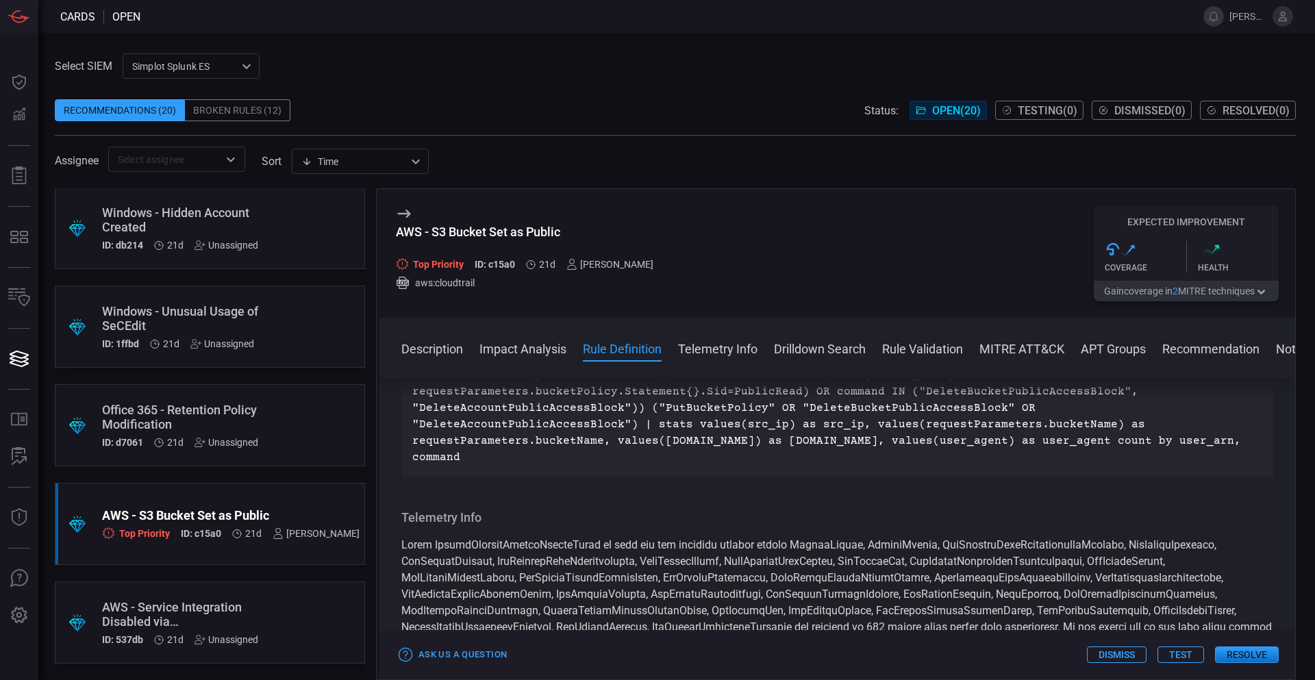
click at [208, 418] on div "Office 365 - Retention Policy Modification" at bounding box center [184, 417] width 164 height 29
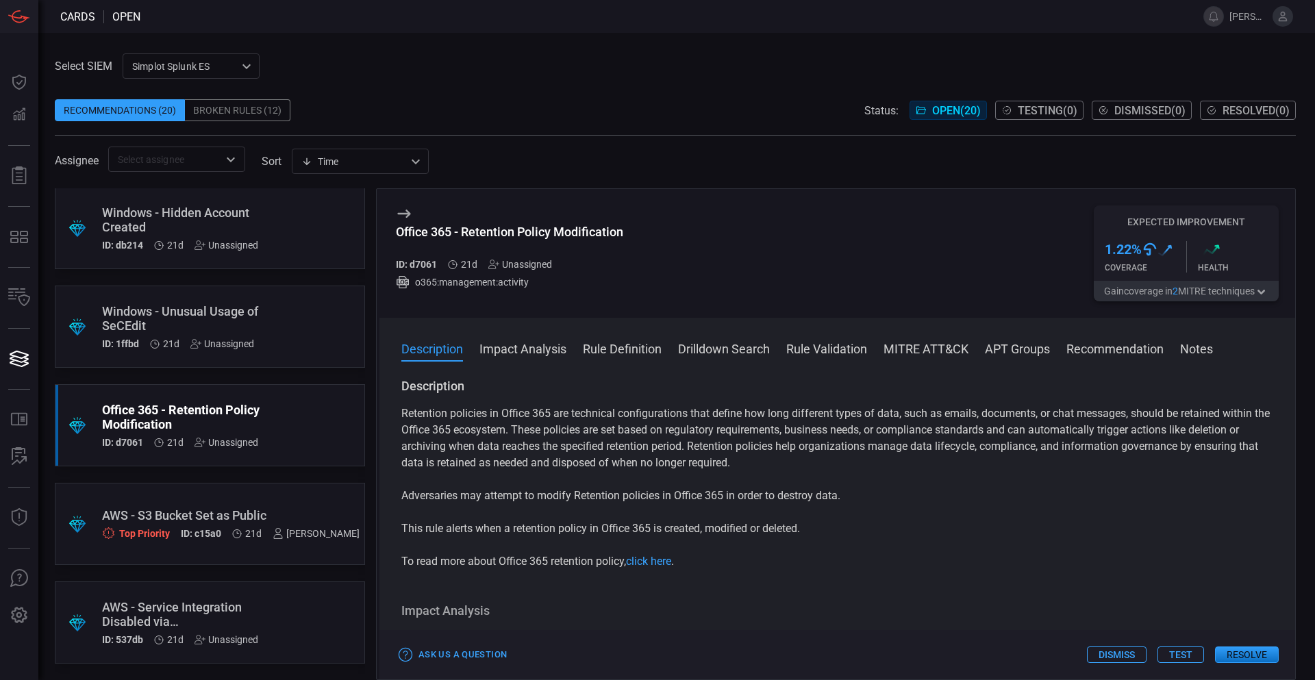
click at [303, 502] on div ".suggested_cards_icon{fill:url(#suggested_cards_icon);} AWS - S3 Bucket Set as …" at bounding box center [210, 524] width 310 height 82
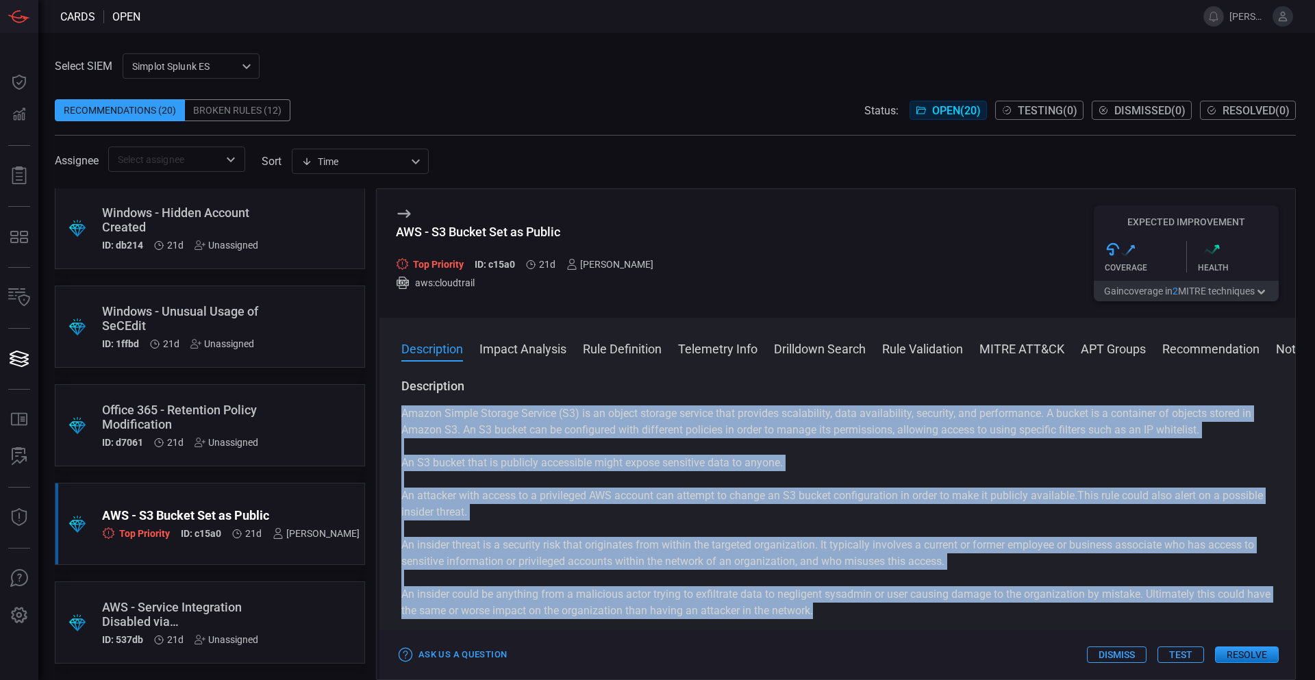
drag, startPoint x: 394, startPoint y: 413, endPoint x: 932, endPoint y: 620, distance: 576.9
click at [932, 620] on div "Description Amazon Simple Storage Service (S3) is an object storage service tha…" at bounding box center [838, 526] width 916 height 297
click at [932, 619] on p "An insider could be anything from a malicious actor trying to exfiltrate data t…" at bounding box center [837, 602] width 872 height 33
drag, startPoint x: 939, startPoint y: 620, endPoint x: 429, endPoint y: 411, distance: 550.9
click at [429, 411] on div "Amazon Simple Storage Service (S3) is an object storage service that provides s…" at bounding box center [837, 562] width 872 height 312
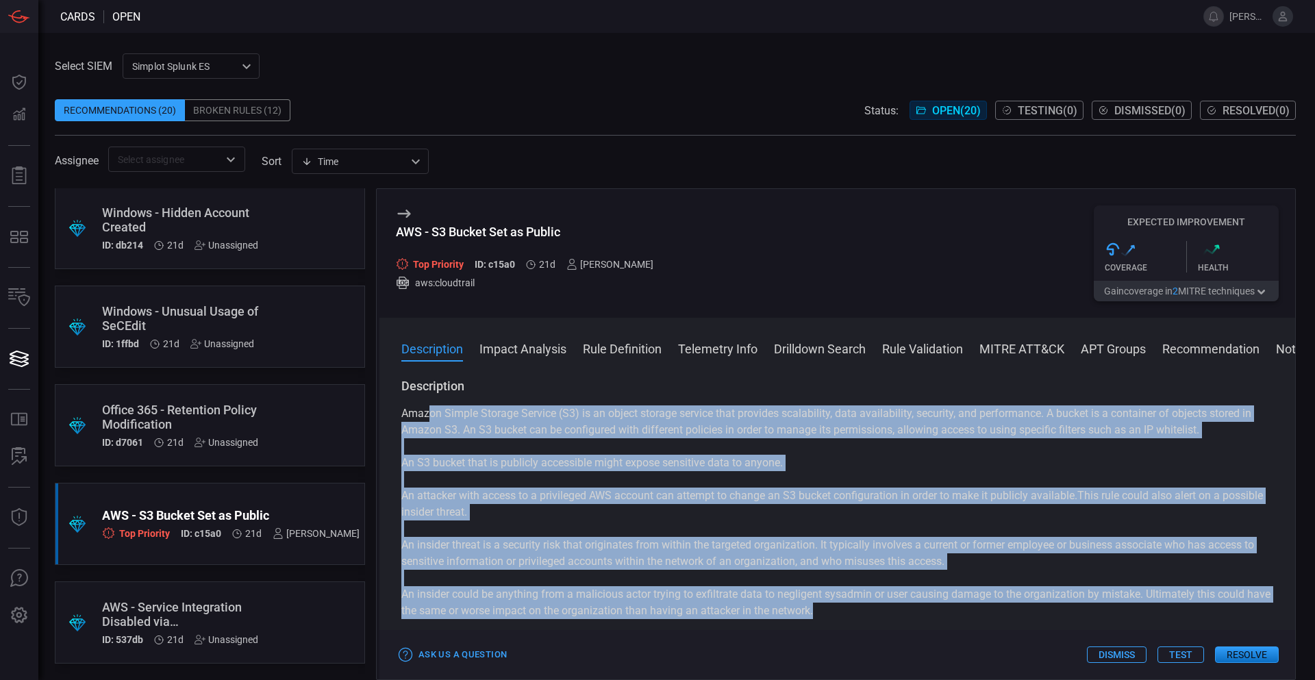
click at [726, 490] on div "Amazon Simple Storage Service (S3) is an object storage service that provides s…" at bounding box center [837, 562] width 872 height 312
click at [604, 489] on p "An attacker with access to a privileged AWS account can attempt to change an S3…" at bounding box center [837, 504] width 872 height 33
drag, startPoint x: 400, startPoint y: 412, endPoint x: 850, endPoint y: 617, distance: 493.6
click at [850, 617] on div "Description Amazon Simple Storage Service (S3) is an object storage service tha…" at bounding box center [838, 526] width 916 height 297
click at [852, 608] on p "An insider could be anything from a malicious actor trying to exfiltrate data t…" at bounding box center [837, 602] width 872 height 33
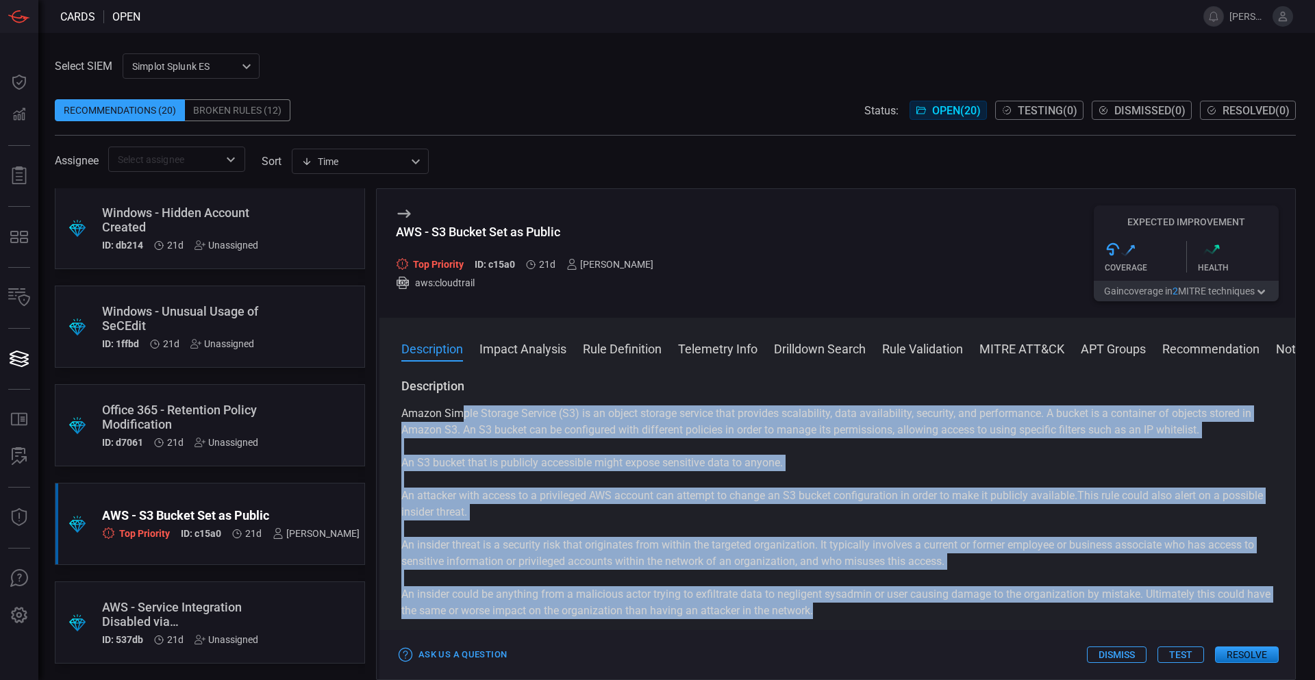
drag, startPoint x: 867, startPoint y: 610, endPoint x: 466, endPoint y: 413, distance: 446.7
click at [466, 413] on div "Amazon Simple Storage Service (S3) is an object storage service that provides s…" at bounding box center [837, 562] width 872 height 312
drag, startPoint x: 853, startPoint y: 481, endPoint x: 939, endPoint y: 482, distance: 85.7
click at [854, 482] on div "Amazon Simple Storage Service (S3) is an object storage service that provides s…" at bounding box center [837, 562] width 872 height 312
click at [1260, 289] on icon "button" at bounding box center [1262, 292] width 14 height 11
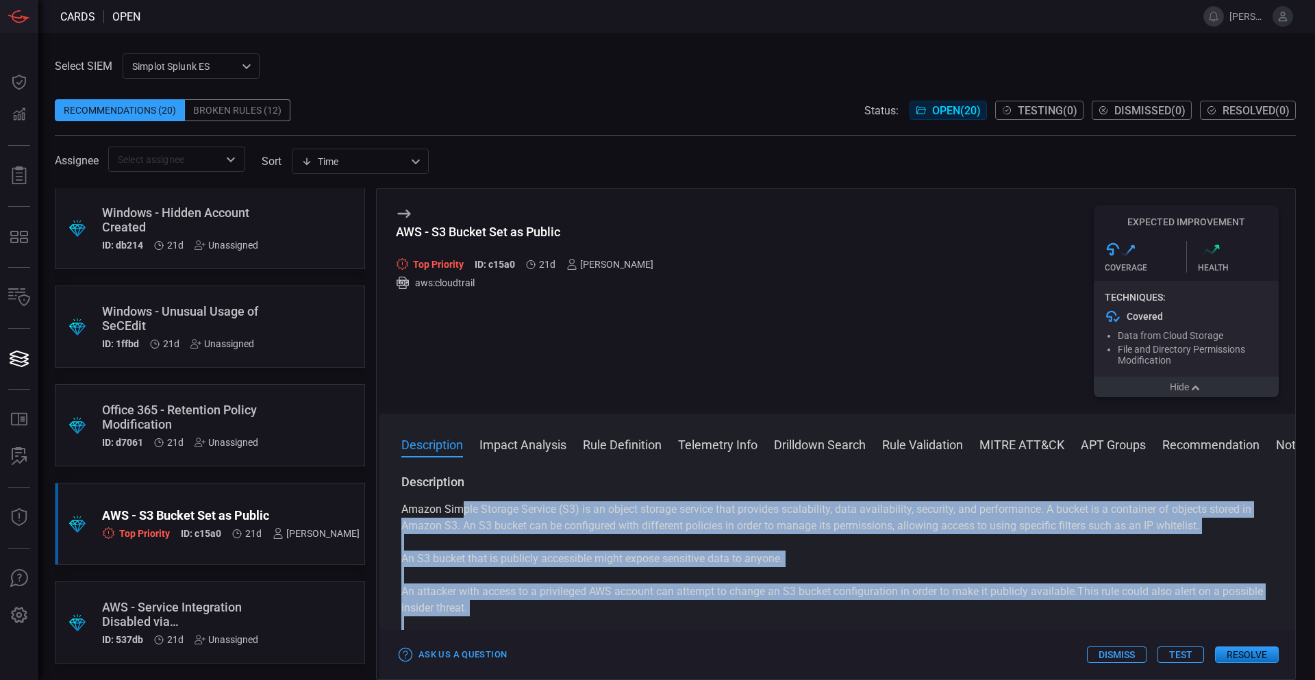
click at [672, 556] on p "An S3 bucket that is publicly accessible might expose sensitive data to anyone." at bounding box center [837, 559] width 872 height 16
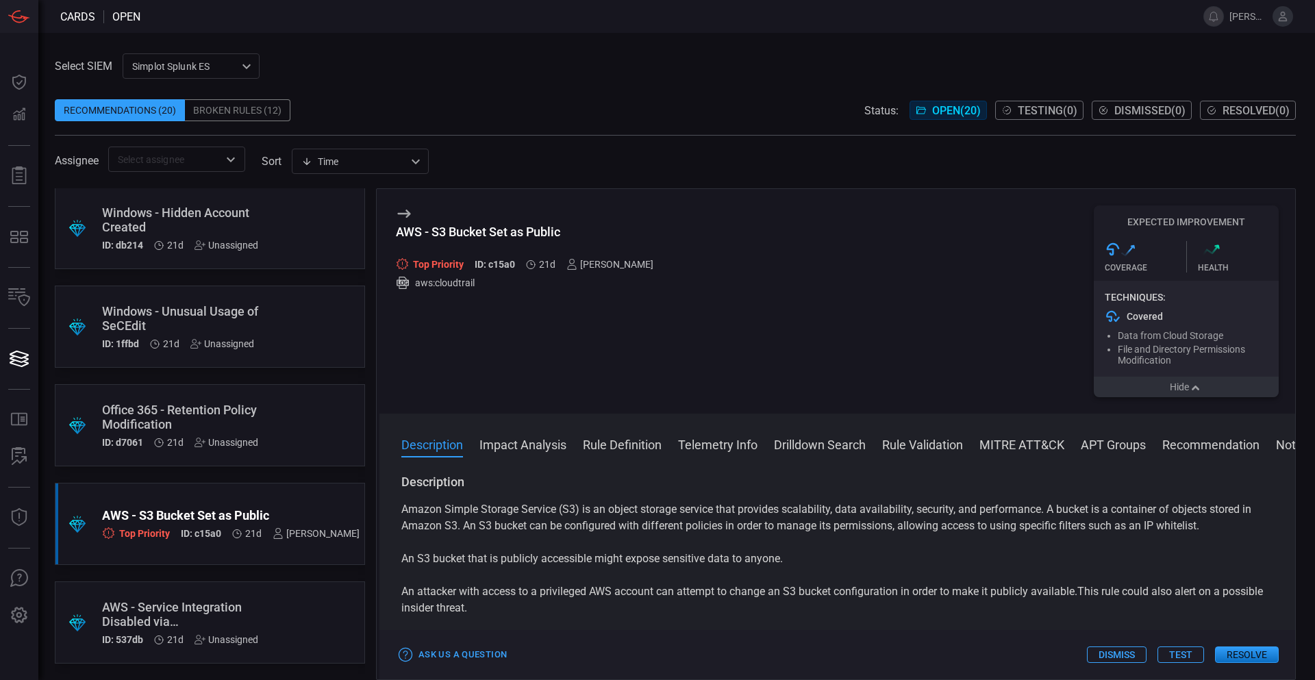
click at [404, 211] on icon at bounding box center [404, 214] width 16 height 16
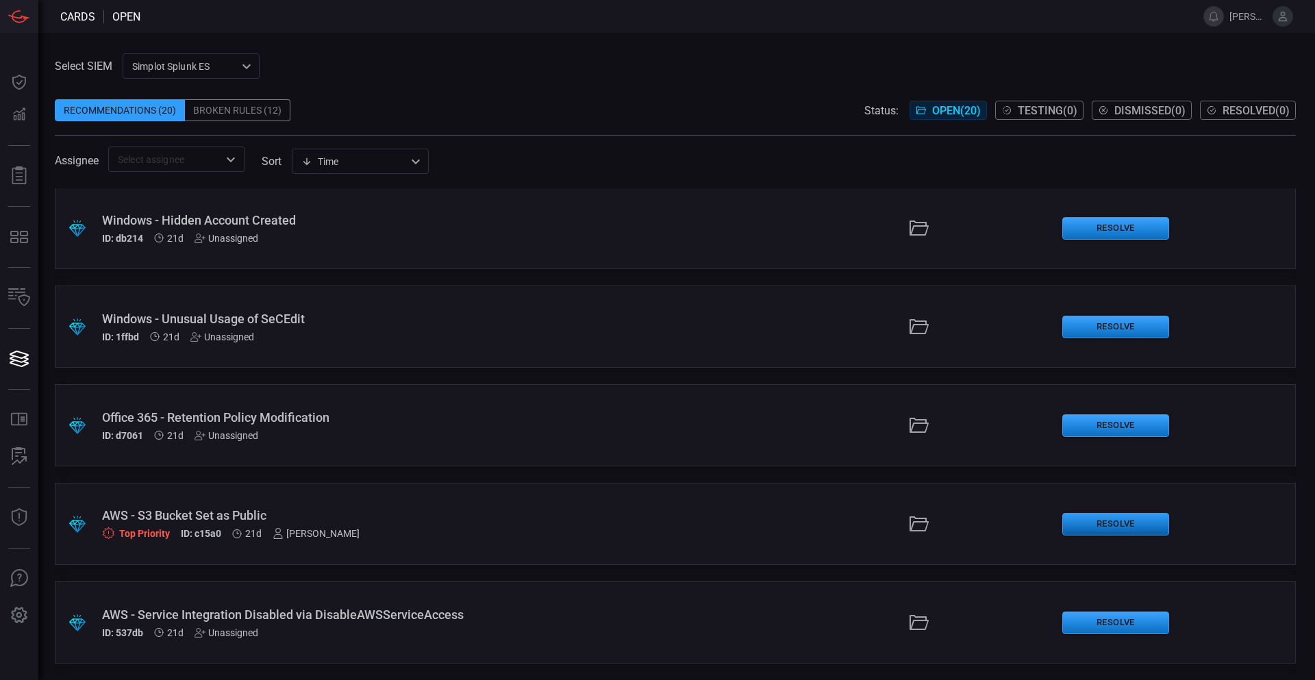
click at [1117, 515] on button "Resolve" at bounding box center [1116, 524] width 107 height 23
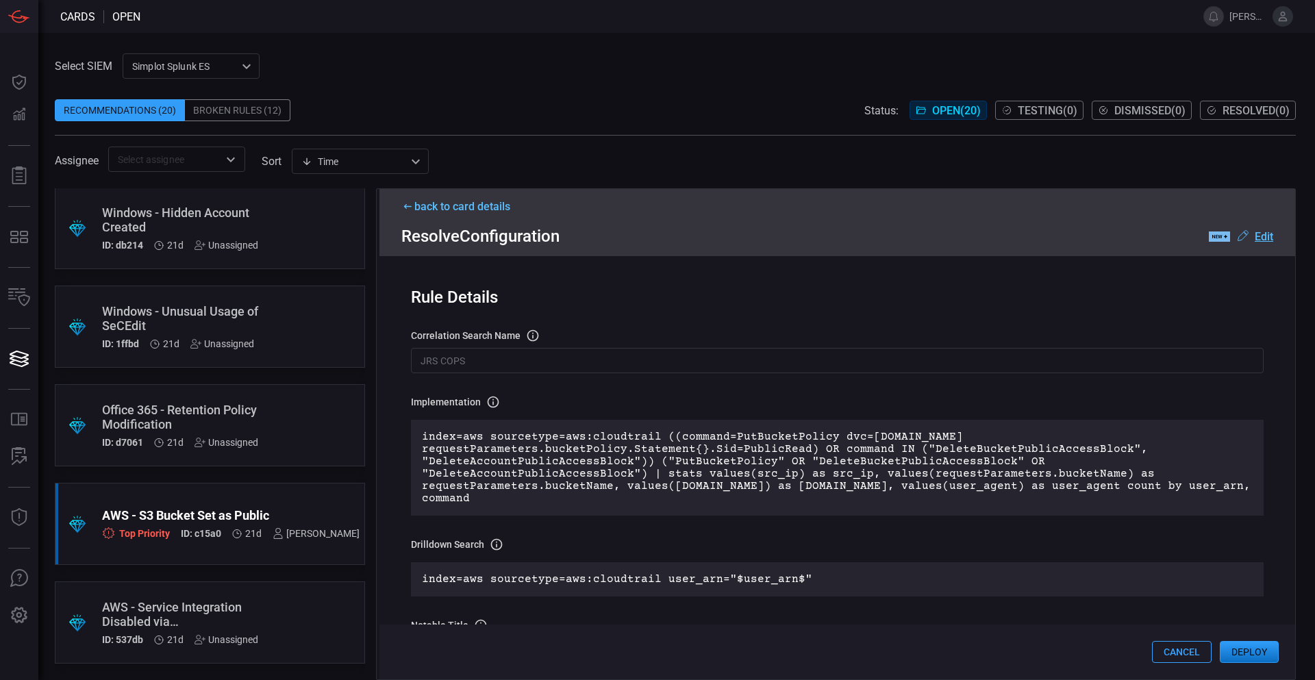
click at [1240, 236] on icon at bounding box center [1243, 236] width 10 height 10
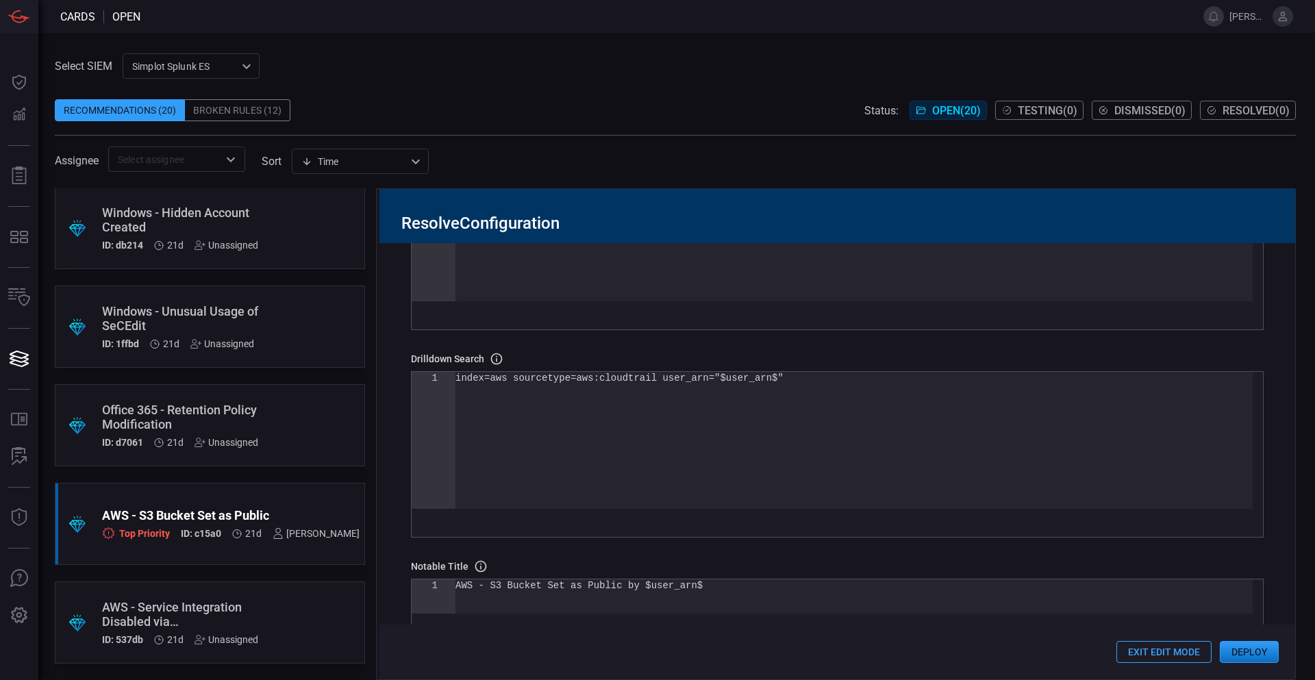
scroll to position [236, 0]
click at [1153, 648] on button "Exit Edit Mode" at bounding box center [1164, 652] width 95 height 22
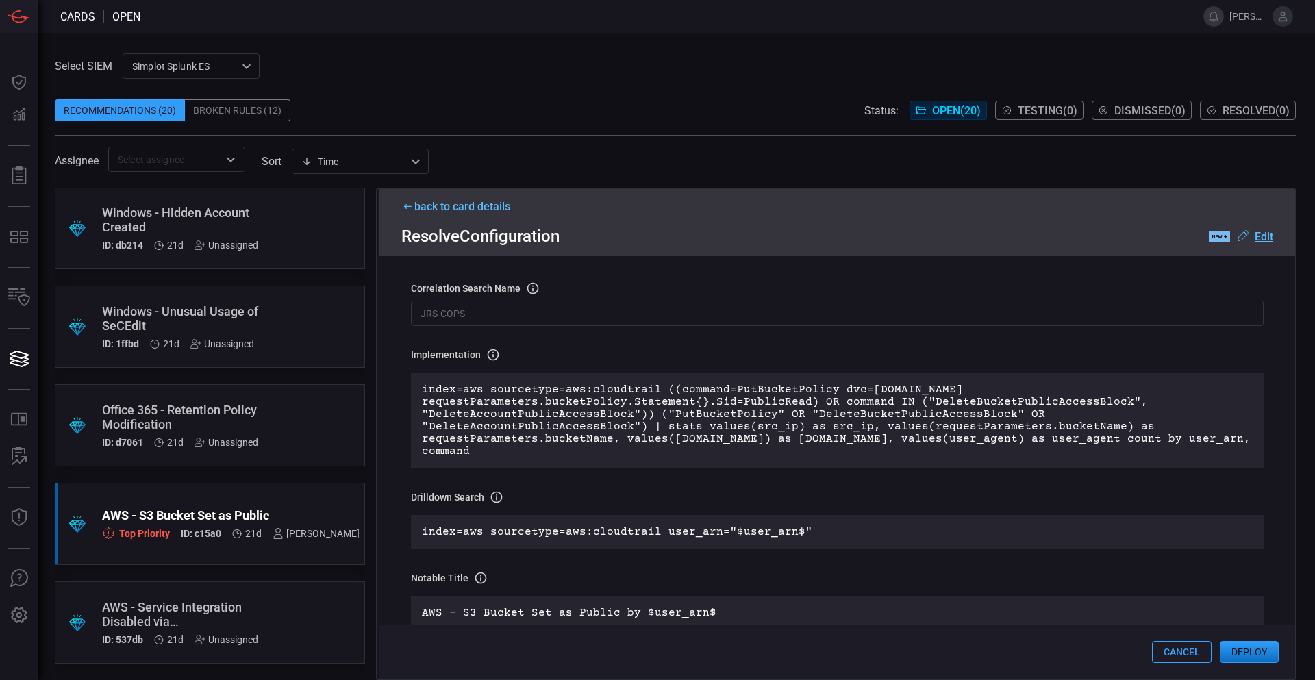
scroll to position [0, 0]
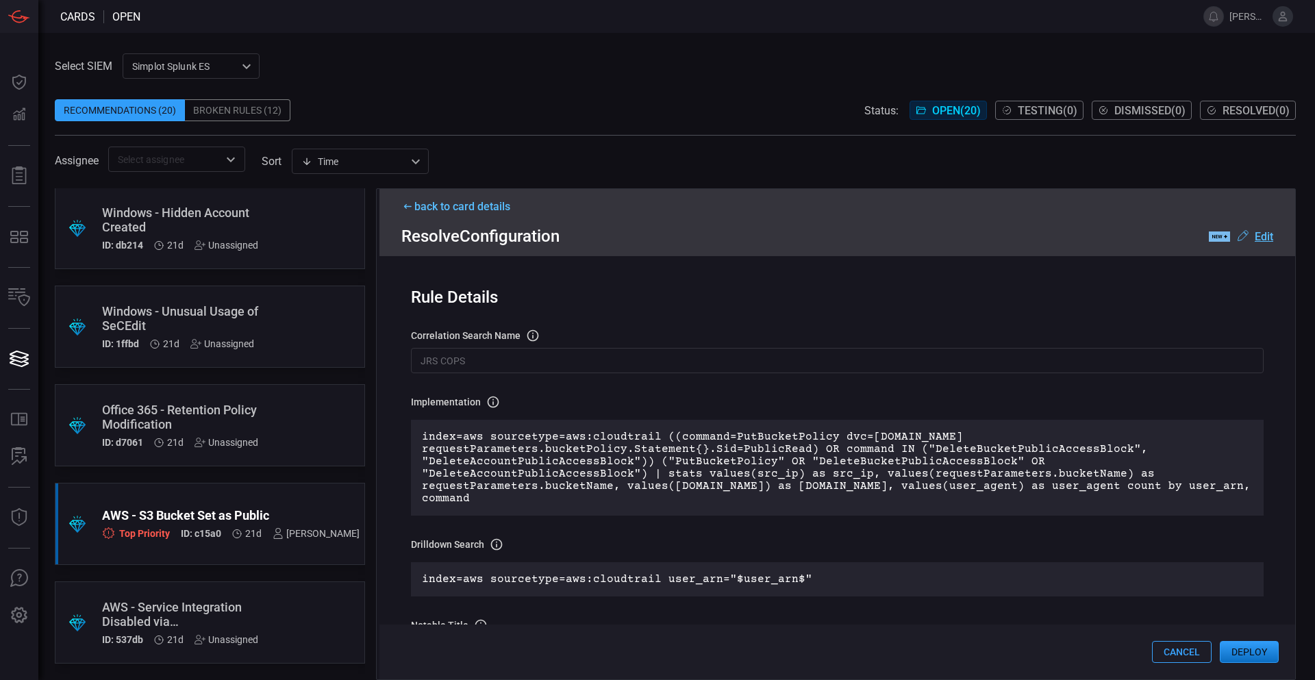
click at [1215, 235] on icon at bounding box center [1219, 237] width 21 height 10
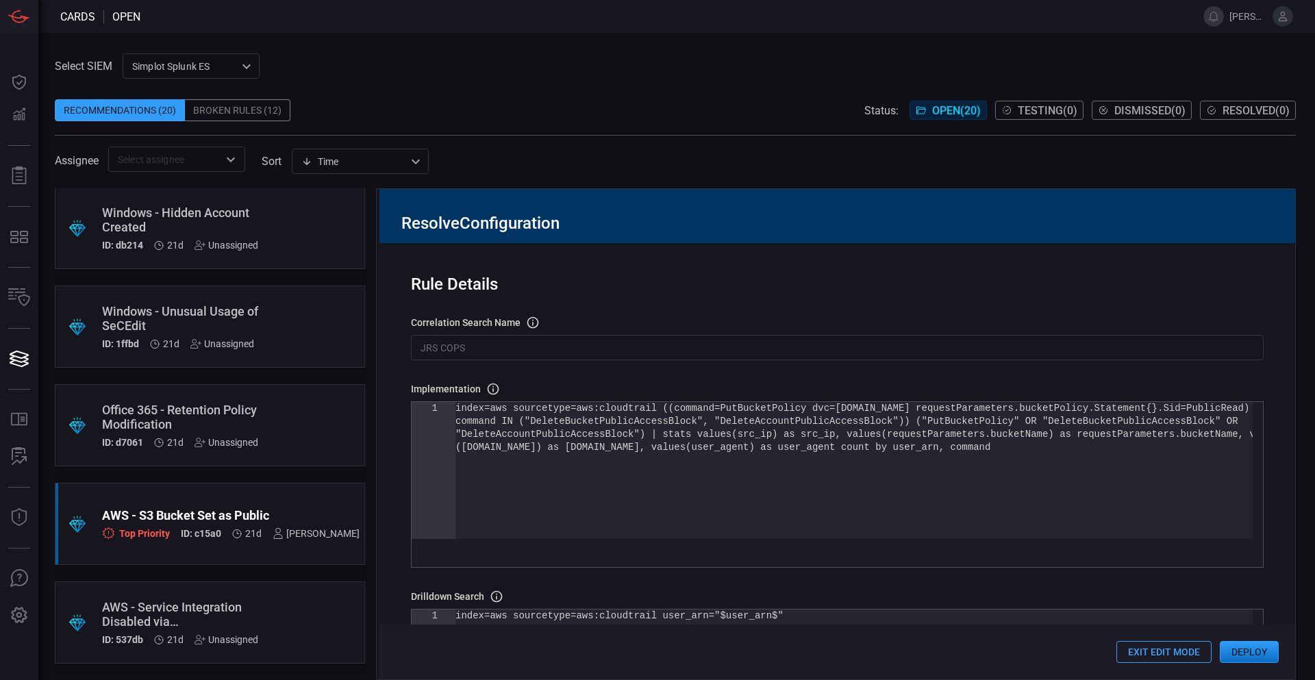
click at [1158, 653] on button "Exit Edit Mode" at bounding box center [1164, 652] width 95 height 22
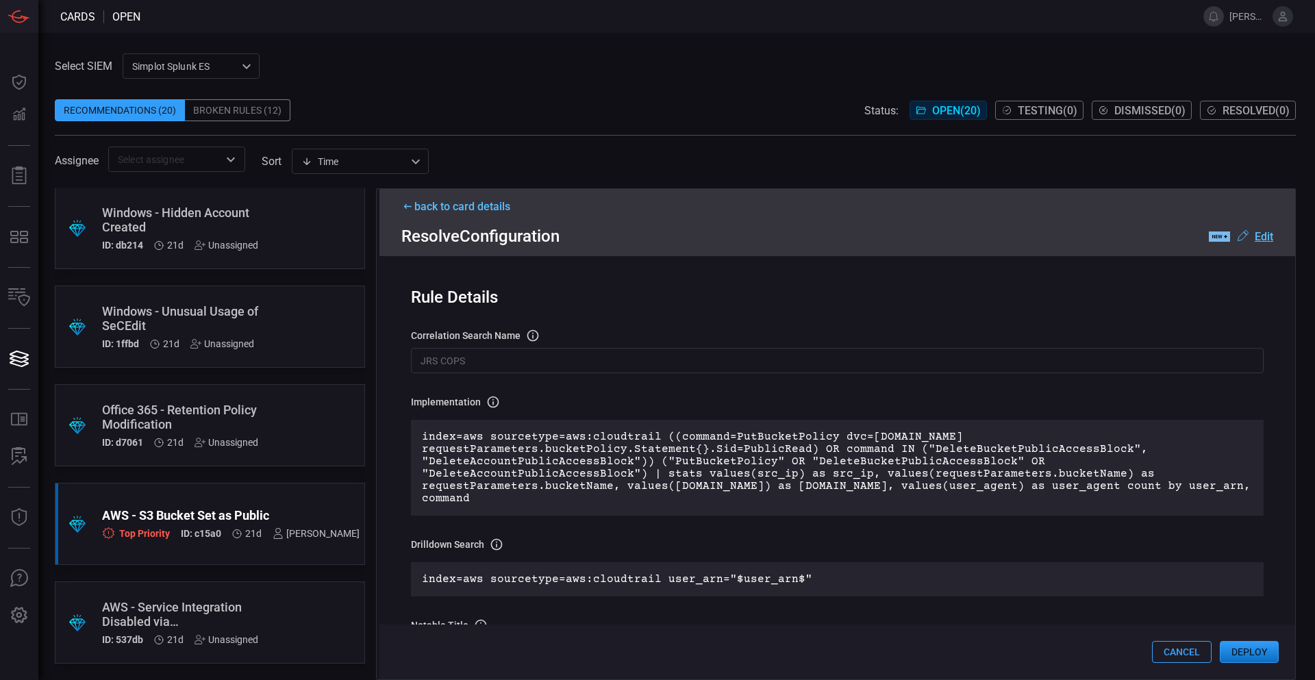
click at [1272, 237] on u "Edit" at bounding box center [1264, 236] width 18 height 13
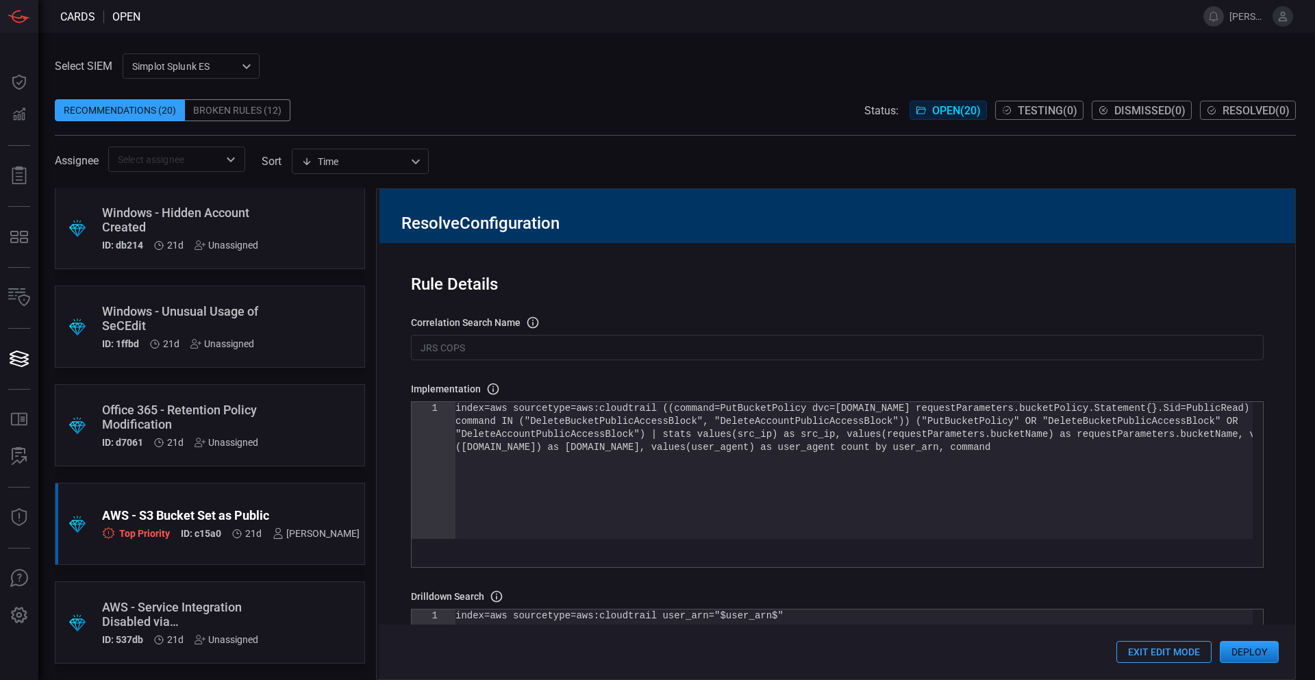
click at [1167, 654] on button "Exit Edit Mode" at bounding box center [1164, 652] width 95 height 22
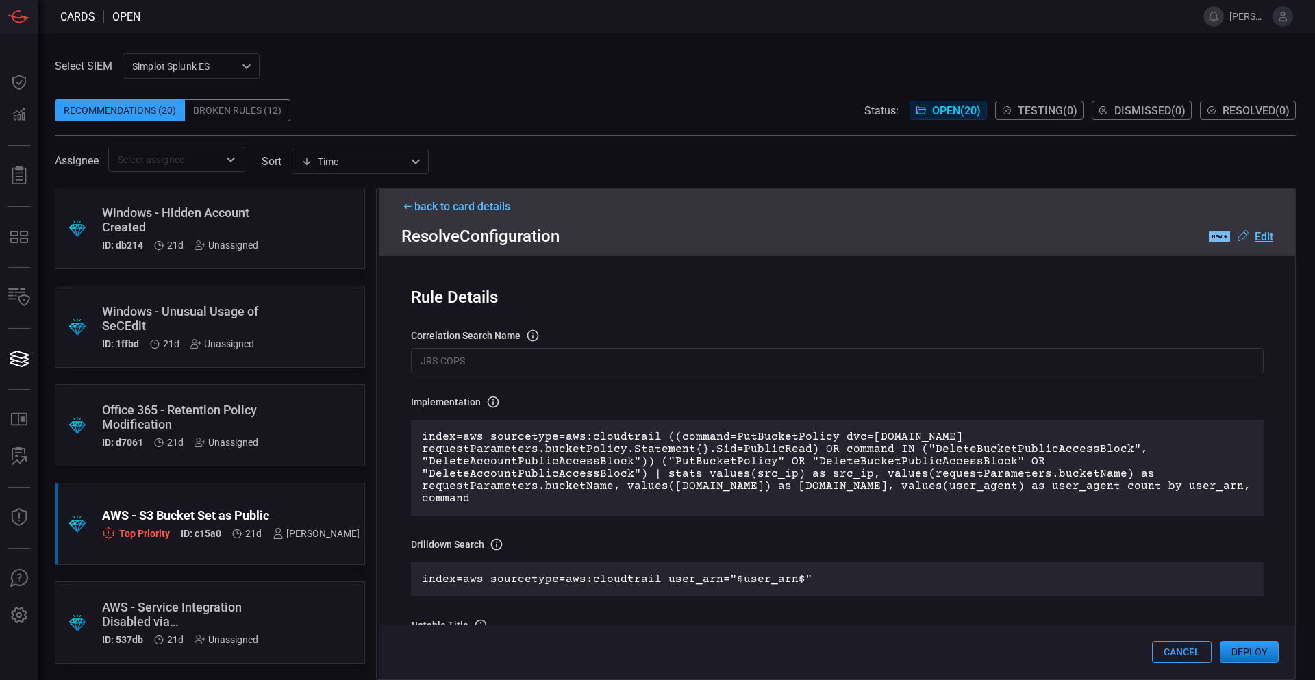
drag, startPoint x: 1215, startPoint y: 654, endPoint x: 1198, endPoint y: 650, distance: 17.6
click at [1198, 652] on div "Cancel Deploy" at bounding box center [838, 652] width 916 height 55
click at [1182, 647] on button "Cancel" at bounding box center [1182, 652] width 60 height 22
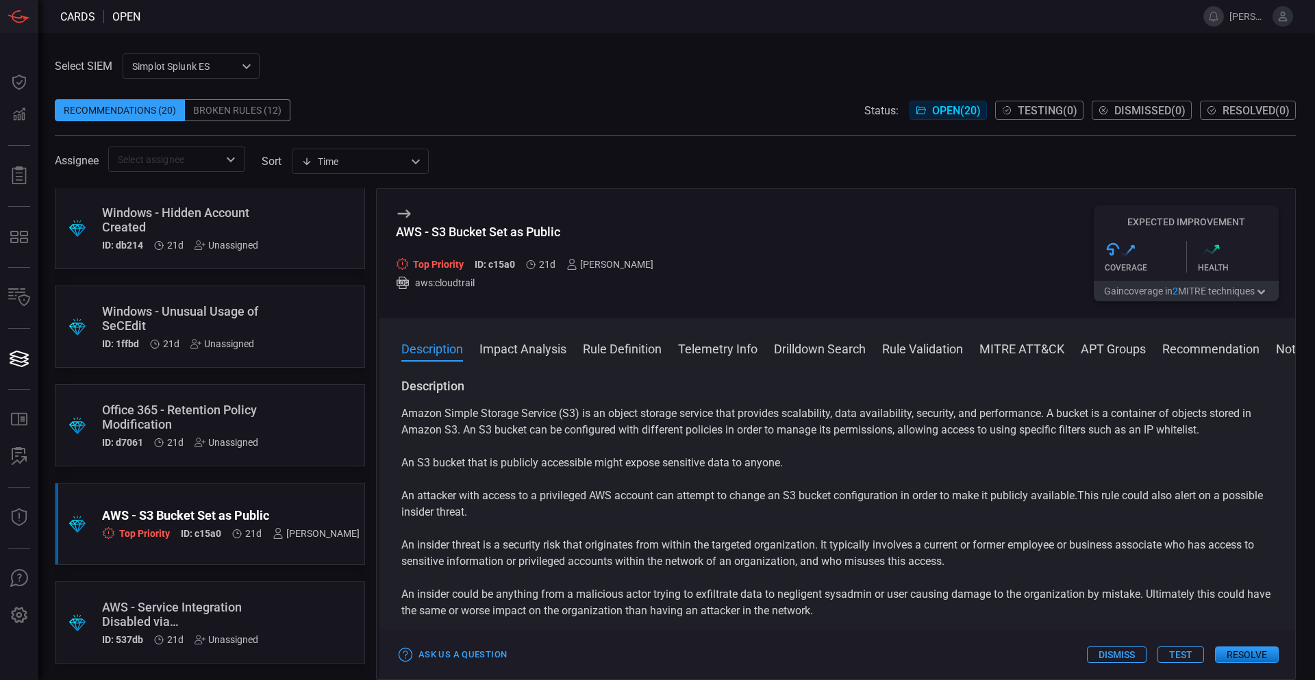
click at [1125, 654] on button "Dismiss" at bounding box center [1117, 655] width 60 height 16
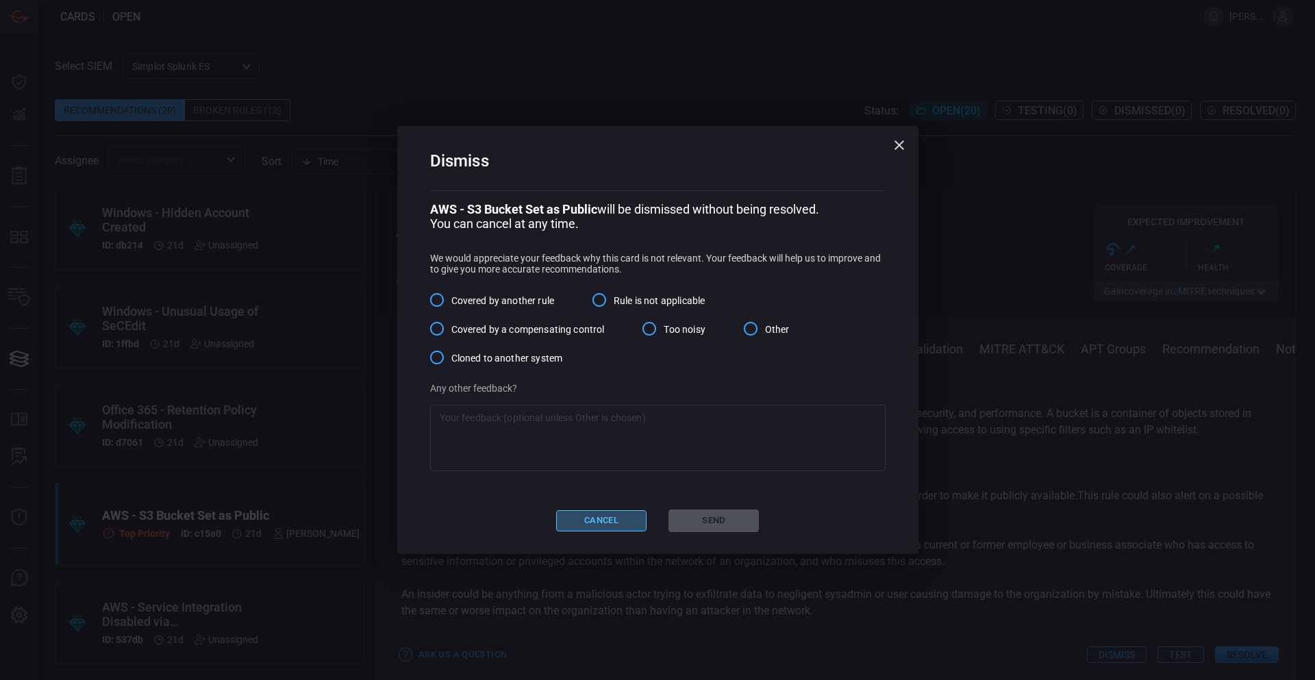
click at [589, 519] on button "Cancel" at bounding box center [601, 520] width 90 height 21
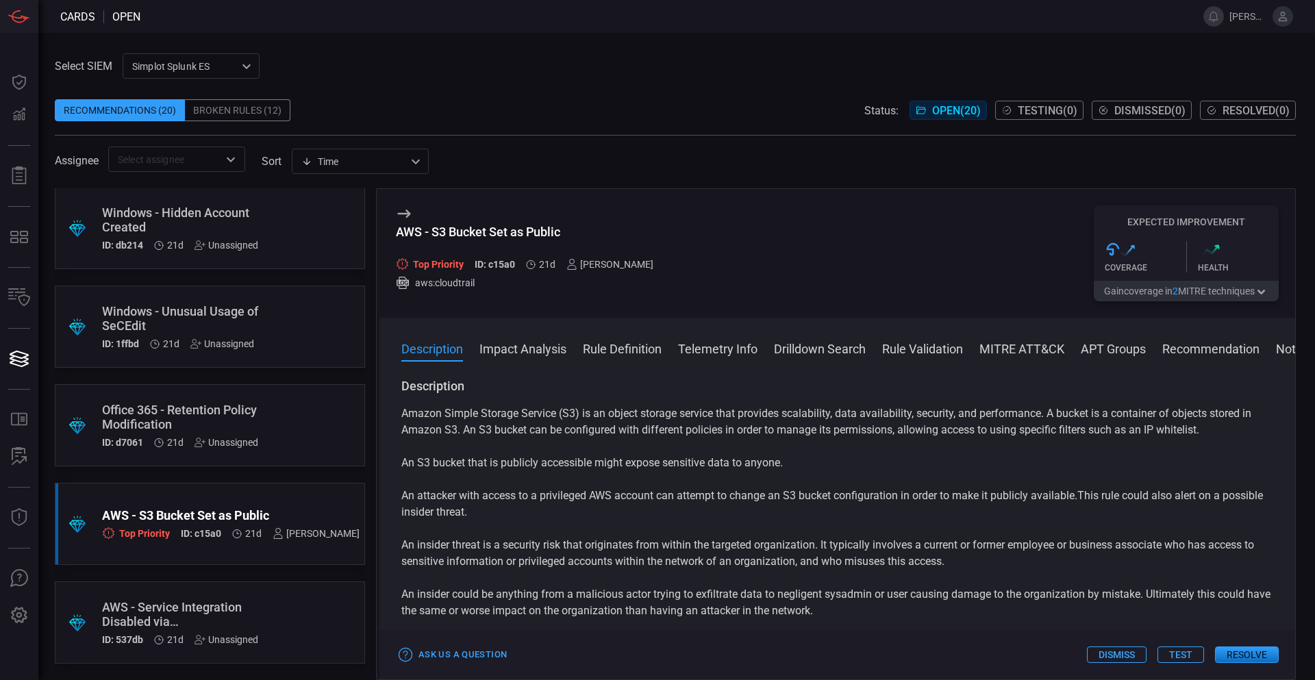
click at [871, 456] on div "Amazon Simple Storage Service (S3) is an object storage service that provides s…" at bounding box center [837, 562] width 872 height 312
click at [456, 67] on div "Select SIEM Simplot Splunk ES 9280bf09-ba5f-4995-b6fb-90a154a1af4e ​ Recommenda…" at bounding box center [675, 112] width 1241 height 119
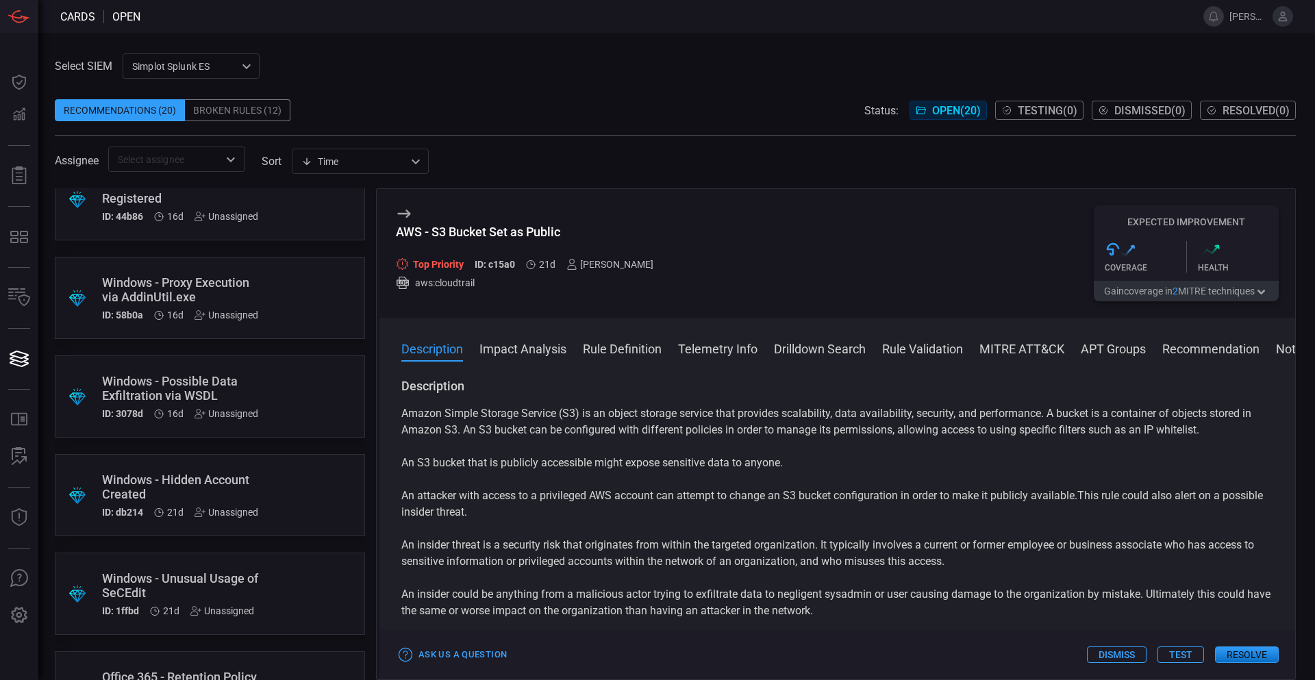
scroll to position [1207, 0]
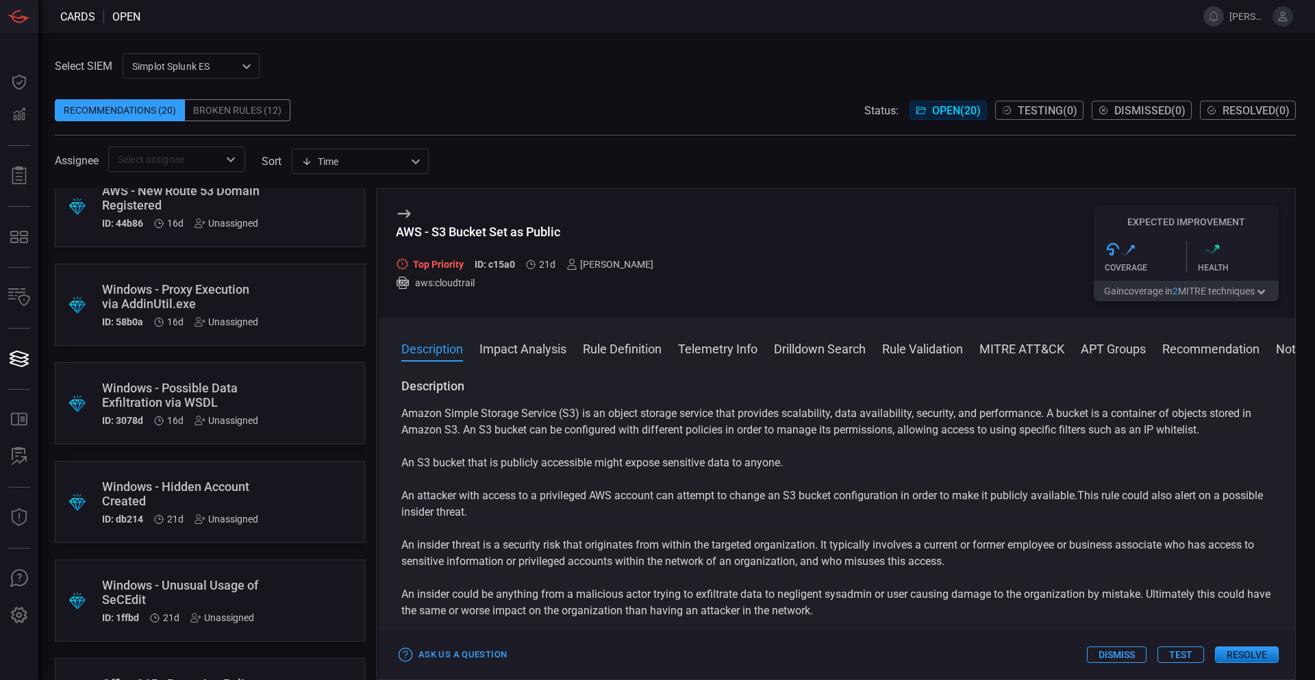
click at [203, 588] on div "Windows - Unusual Usage of SeCEdit" at bounding box center [184, 592] width 164 height 29
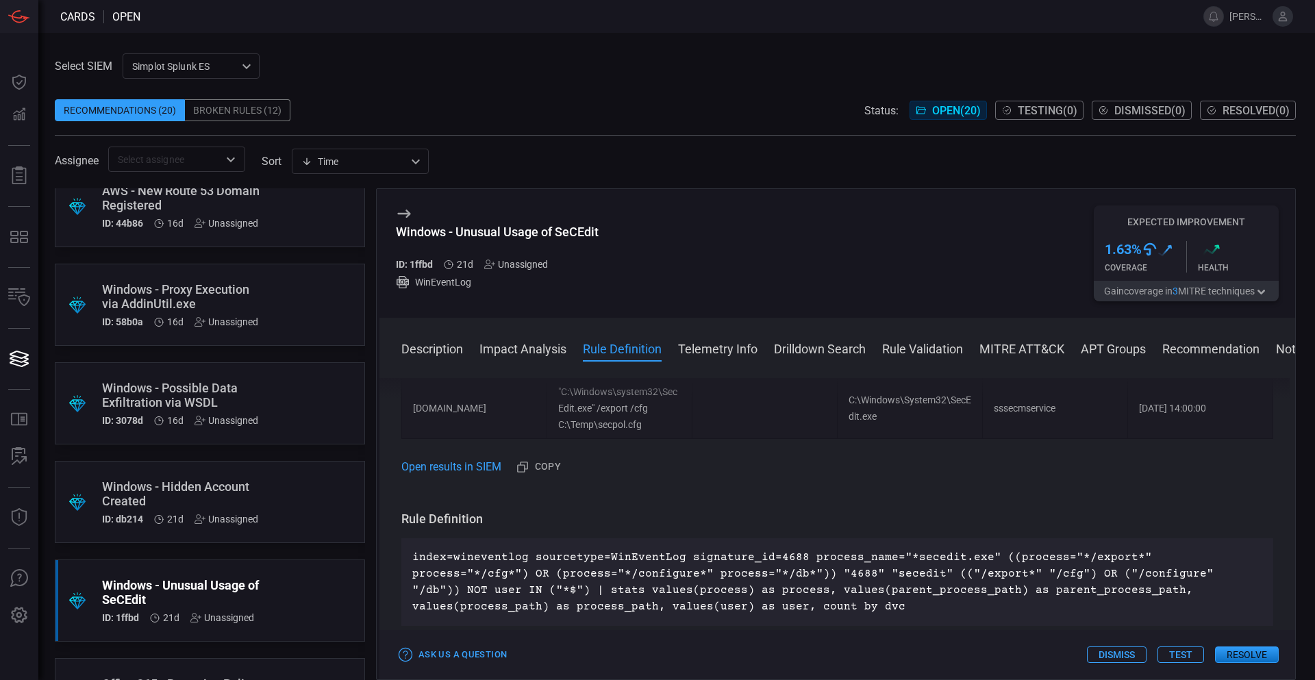
scroll to position [548, 0]
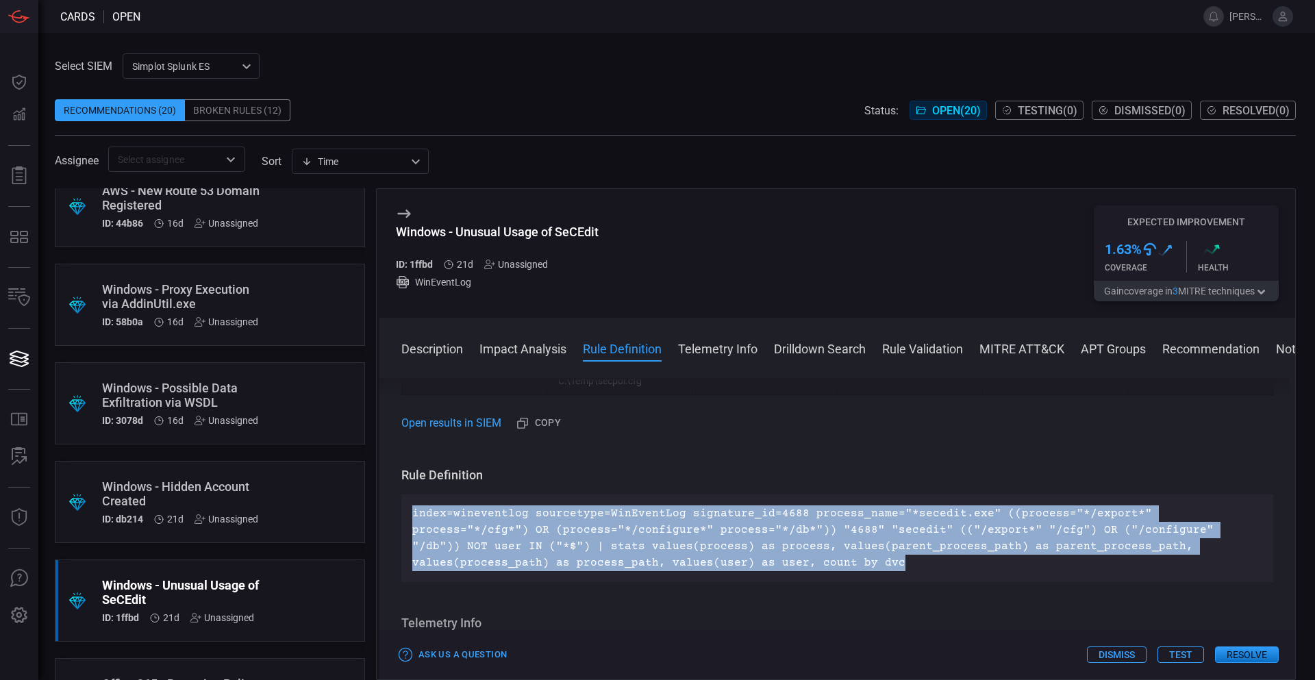
drag, startPoint x: 639, startPoint y: 562, endPoint x: 401, endPoint y: 512, distance: 242.3
click at [401, 512] on div "index=wineventlog sourcetype=WinEventLog signature_id=4688 process_name="*seced…" at bounding box center [837, 539] width 872 height 88
copy p "index=wineventlog sourcetype=WinEventLog signature_id=4688 process_name="*seced…"
